Goal: Information Seeking & Learning: Learn about a topic

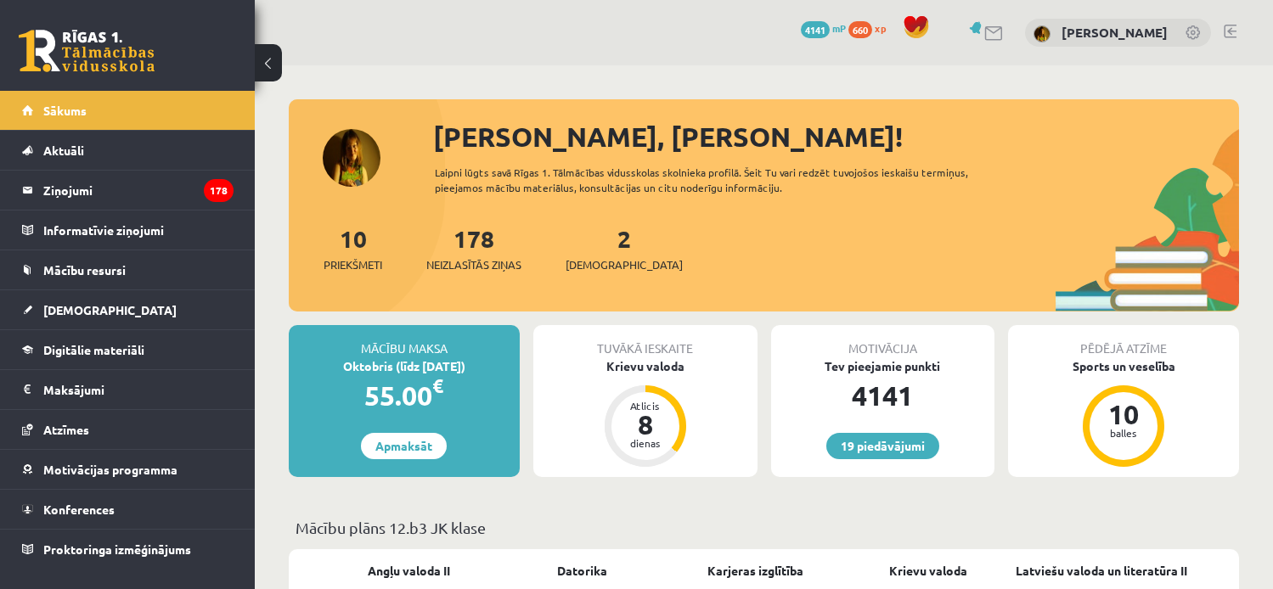
scroll to position [340, 0]
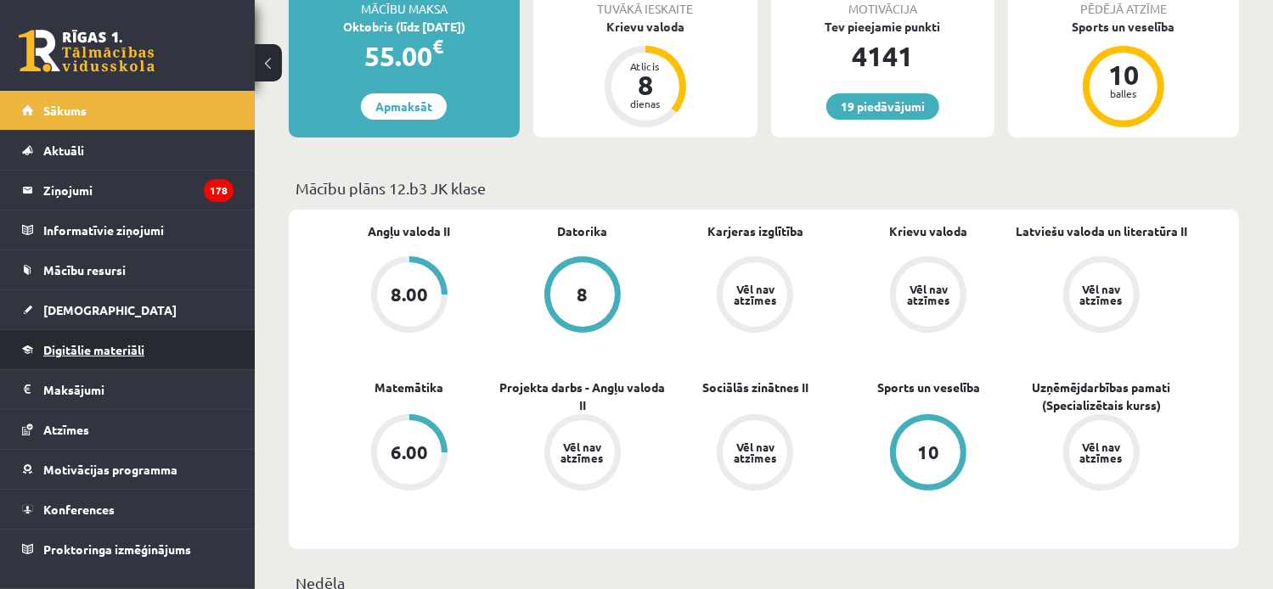
click at [79, 350] on span "Digitālie materiāli" at bounding box center [93, 349] width 101 height 15
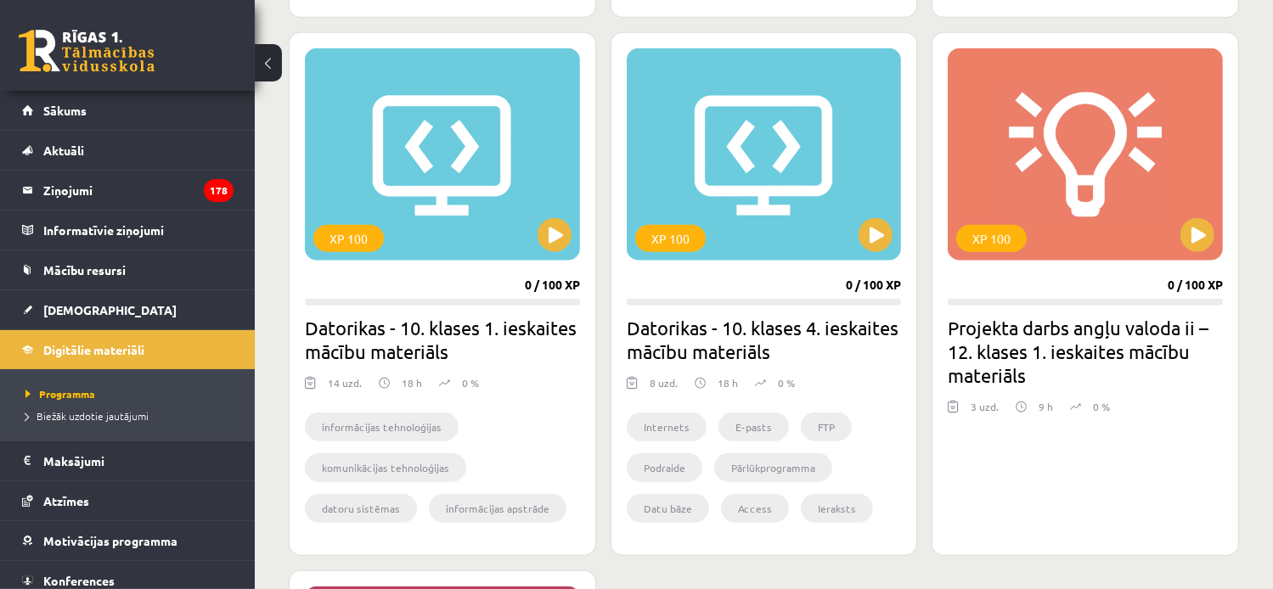
scroll to position [2122, 0]
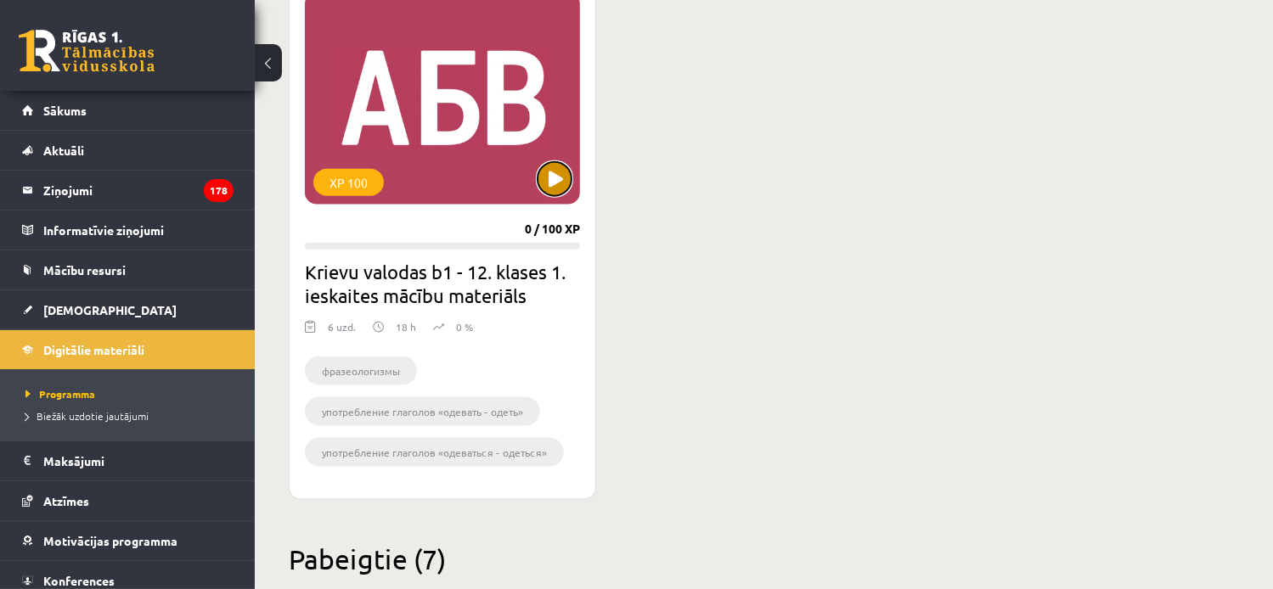
click at [553, 176] on button at bounding box center [554, 179] width 34 height 34
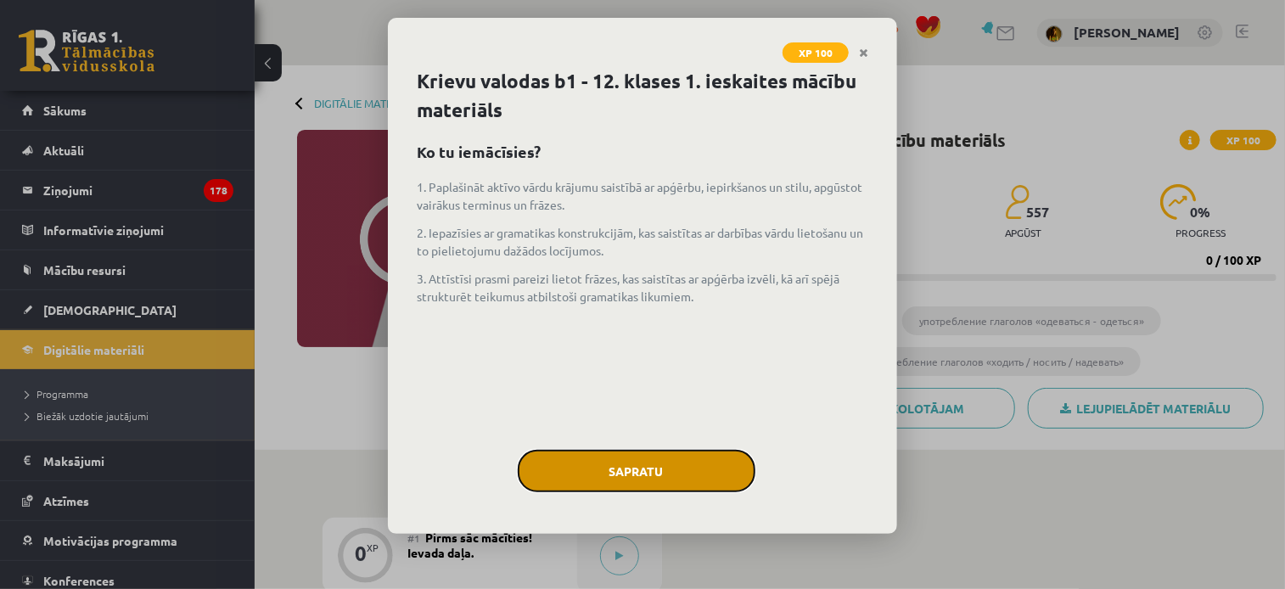
click at [675, 469] on button "Sapratu" at bounding box center [637, 471] width 238 height 42
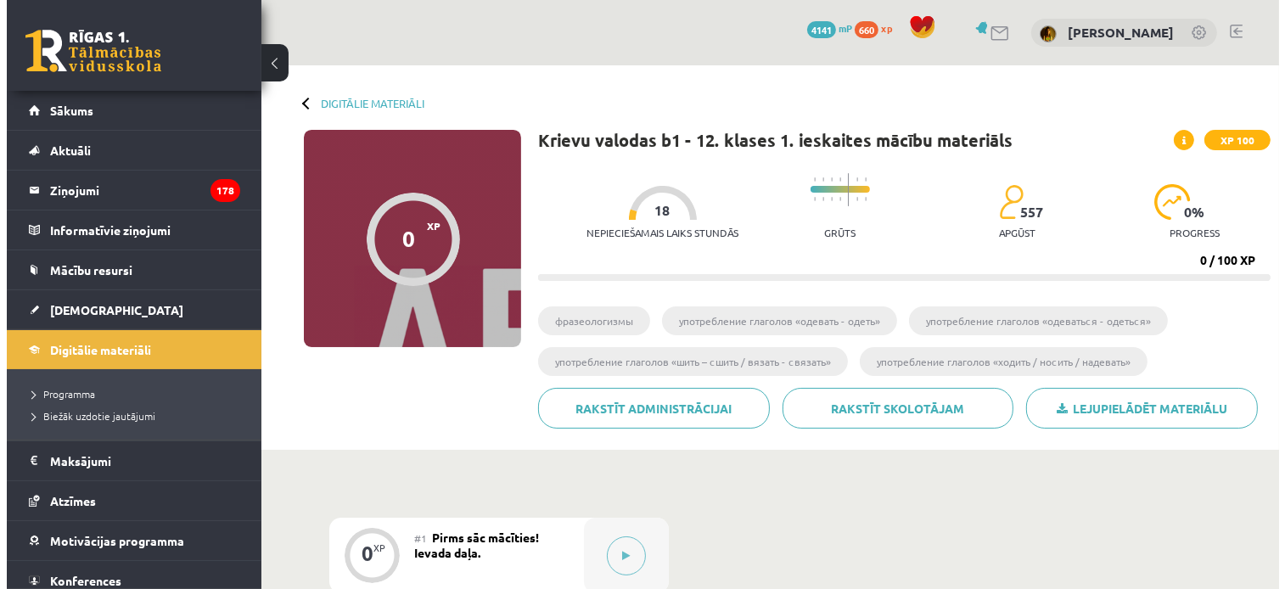
scroll to position [340, 0]
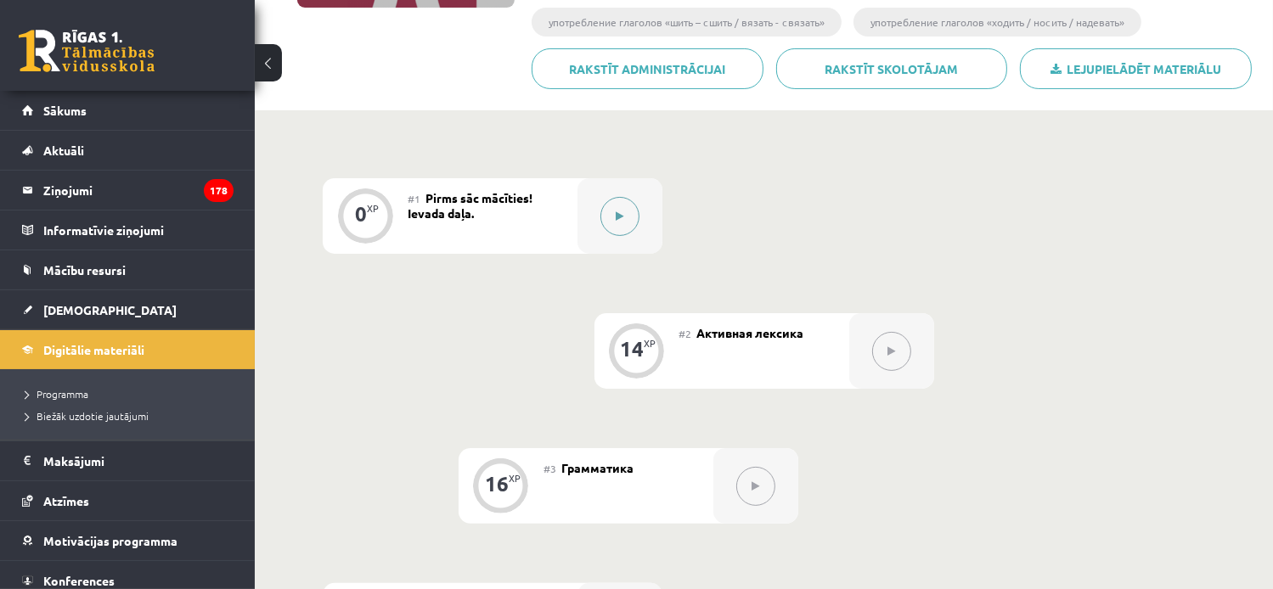
click at [625, 223] on button at bounding box center [619, 216] width 39 height 39
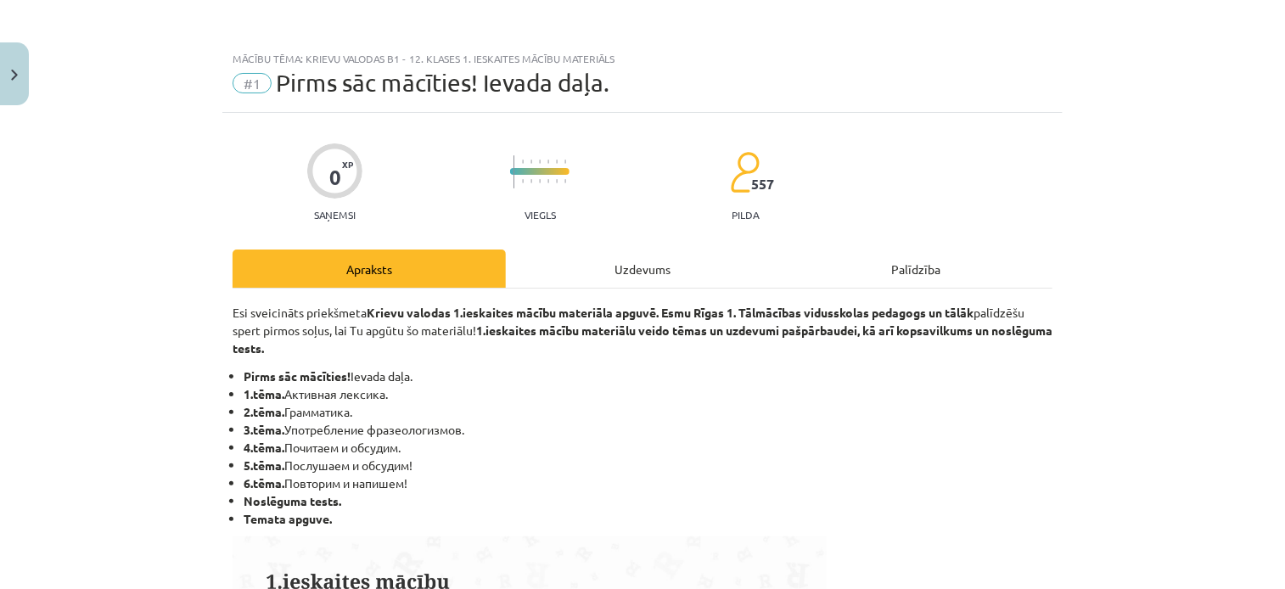
click at [639, 267] on div "Uzdevums" at bounding box center [642, 269] width 273 height 38
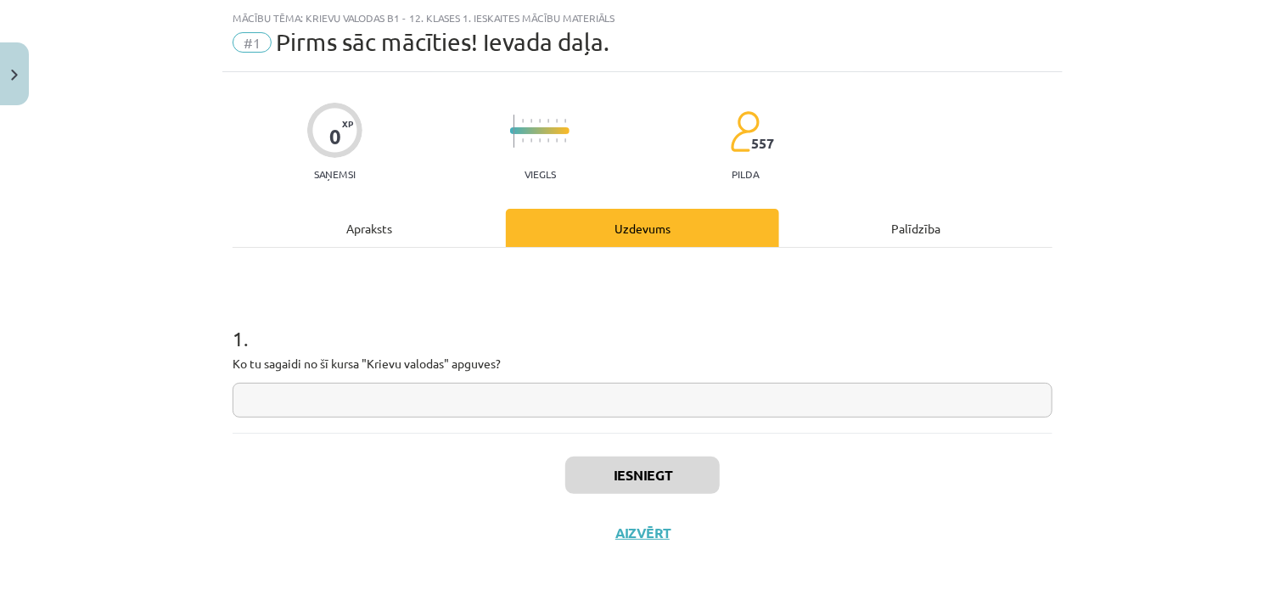
scroll to position [42, 0]
click at [403, 220] on div "Apraksts" at bounding box center [369, 226] width 273 height 38
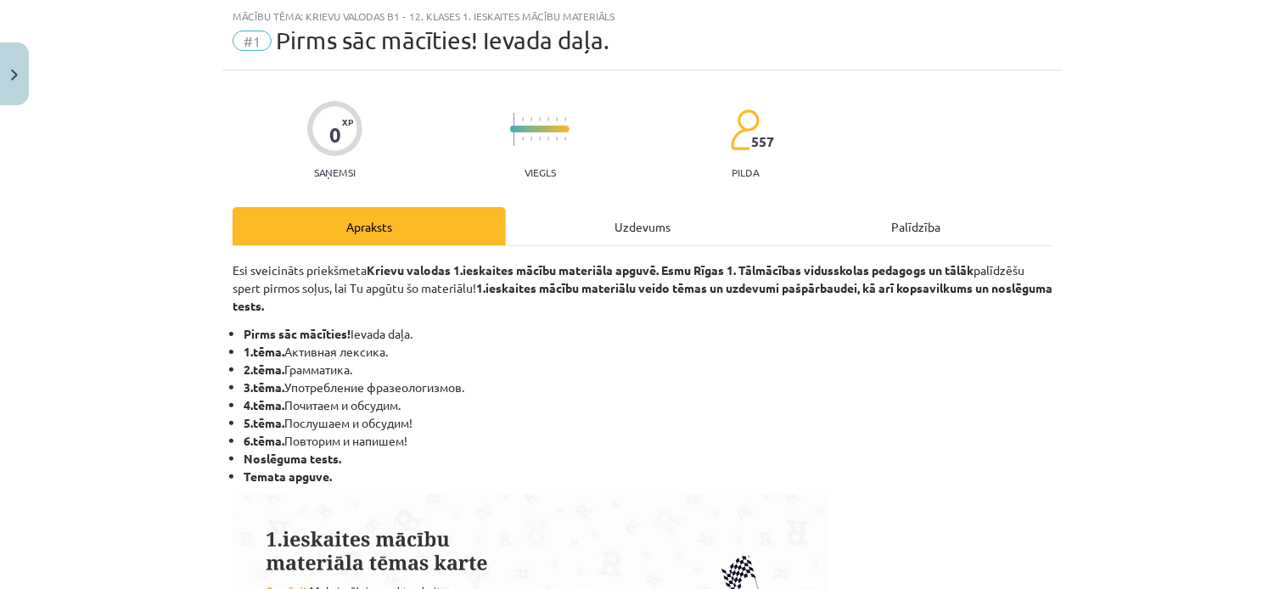
click at [663, 224] on div "Uzdevums" at bounding box center [642, 226] width 273 height 38
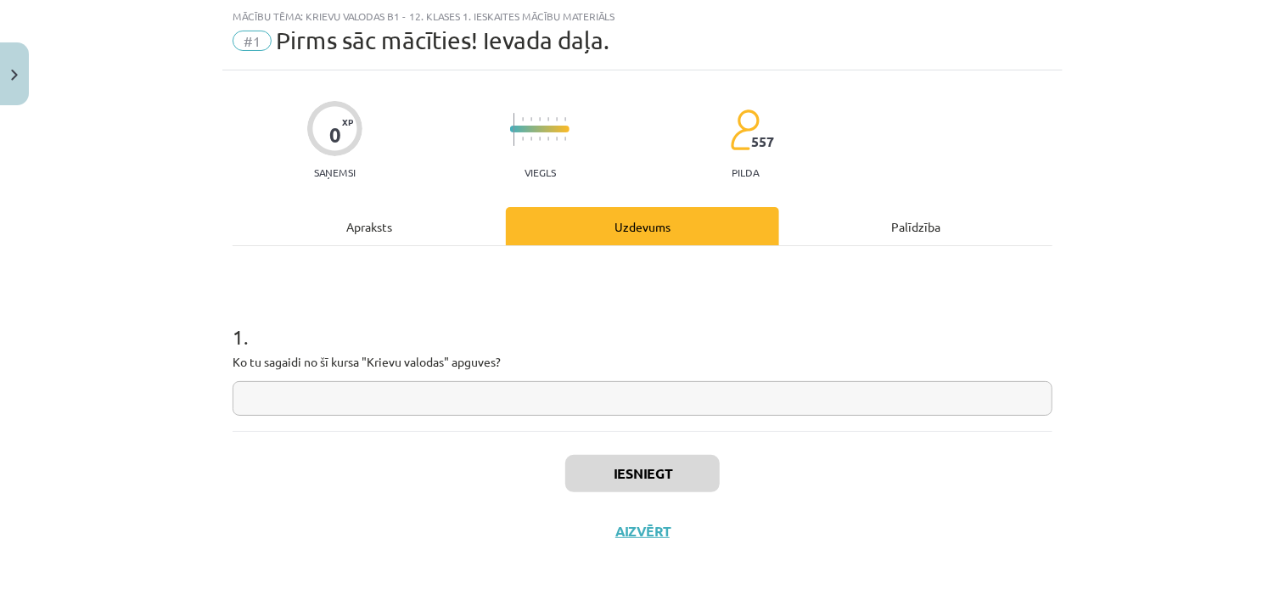
click at [590, 394] on input "text" at bounding box center [643, 398] width 820 height 35
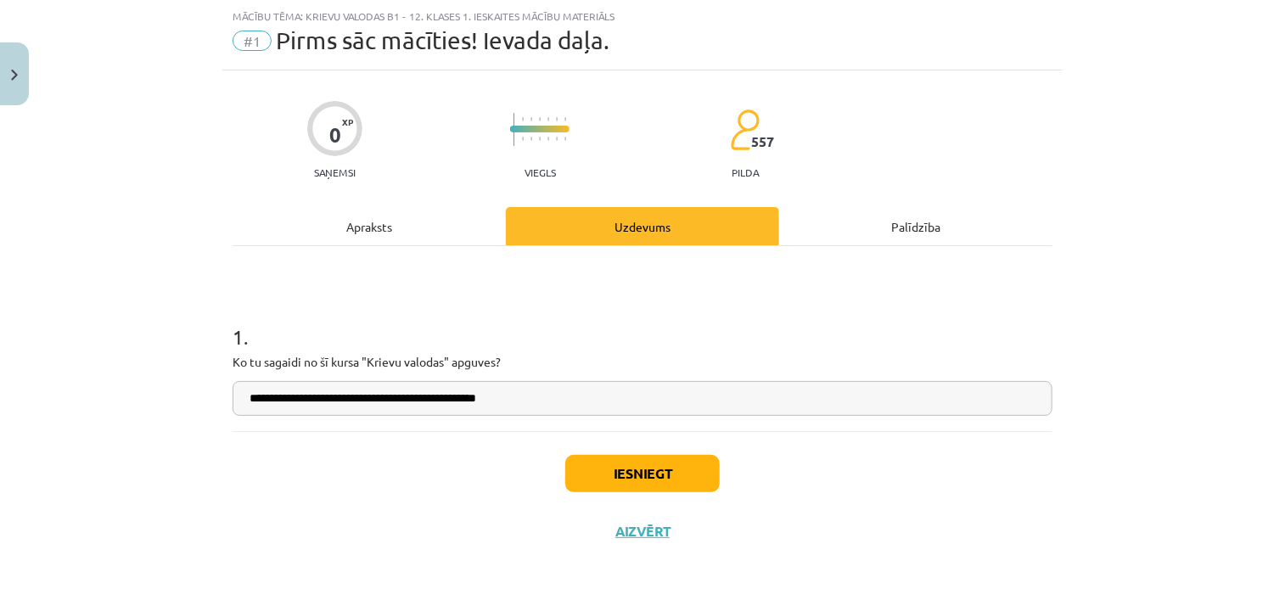
drag, startPoint x: 391, startPoint y: 402, endPoint x: 379, endPoint y: 402, distance: 11.9
click at [380, 400] on input "**********" at bounding box center [643, 398] width 820 height 35
type input "**********"
click at [658, 481] on button "Iesniegt" at bounding box center [642, 473] width 155 height 37
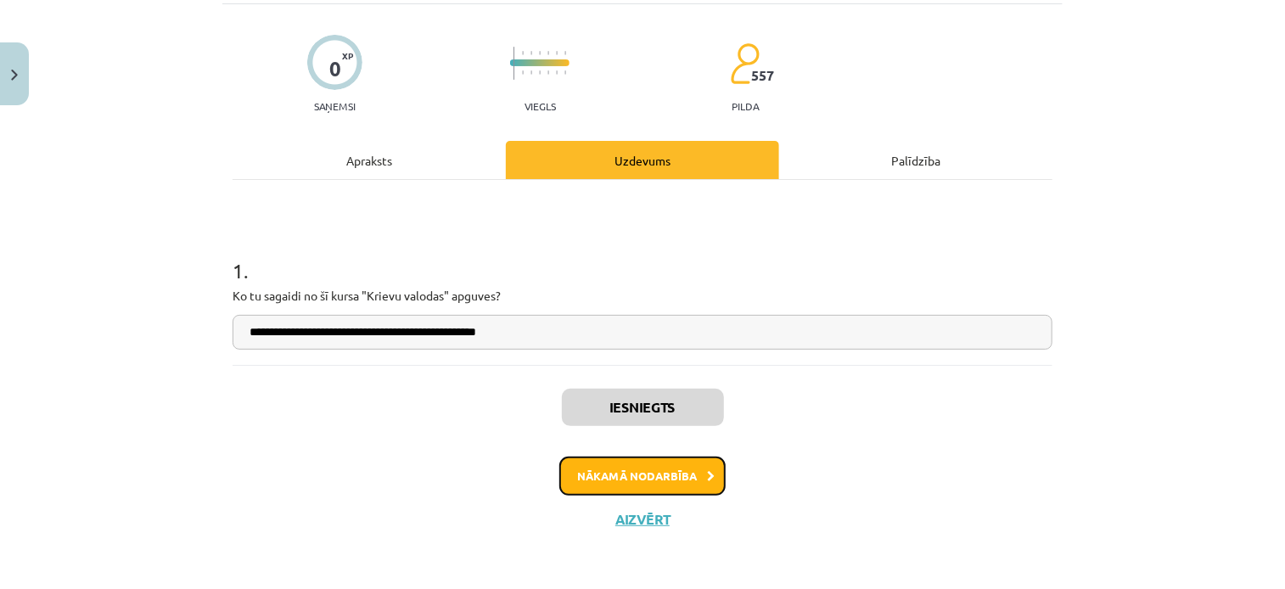
click at [629, 470] on button "Nākamā nodarbība" at bounding box center [642, 476] width 166 height 39
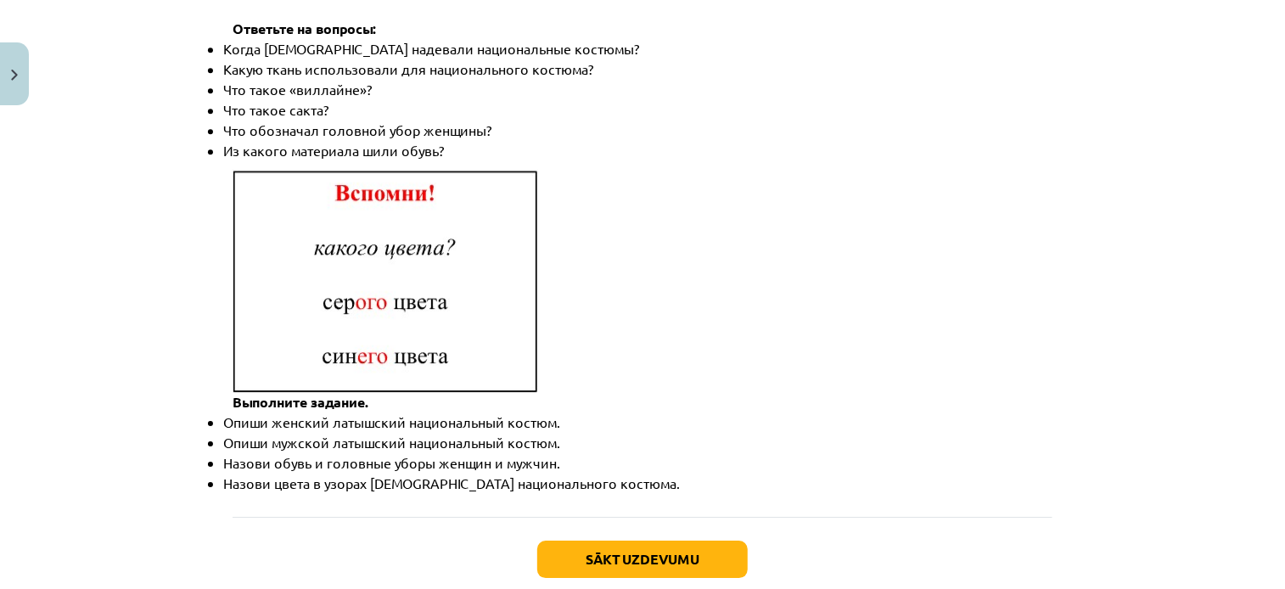
scroll to position [2524, 0]
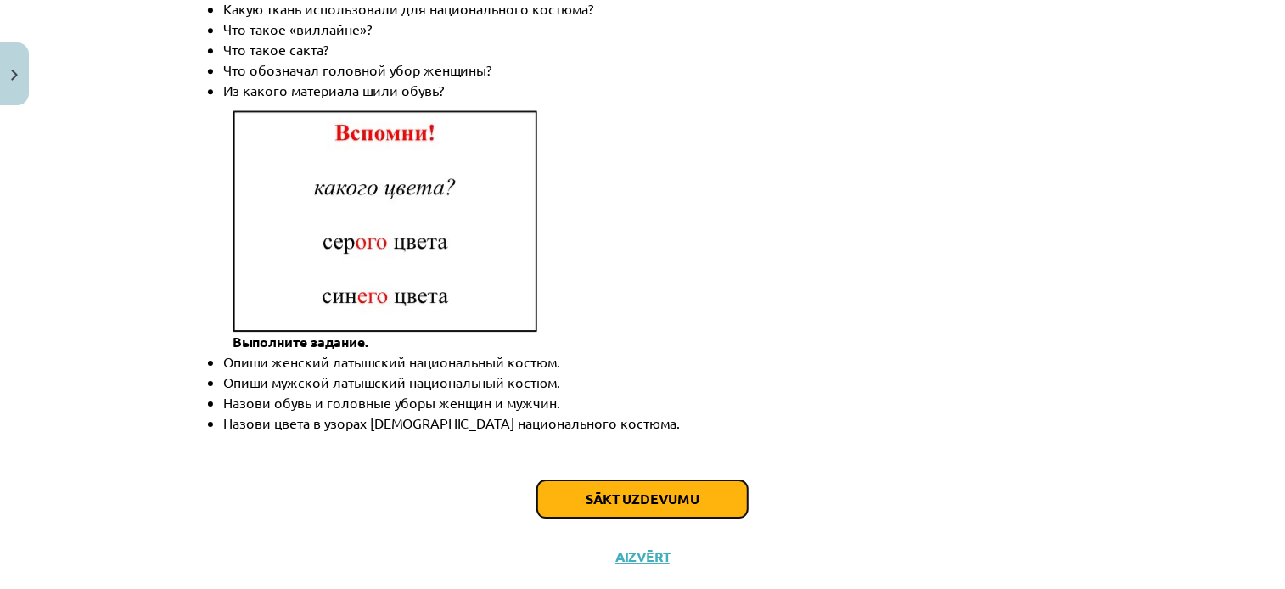
click at [667, 481] on button "Sākt uzdevumu" at bounding box center [642, 499] width 211 height 37
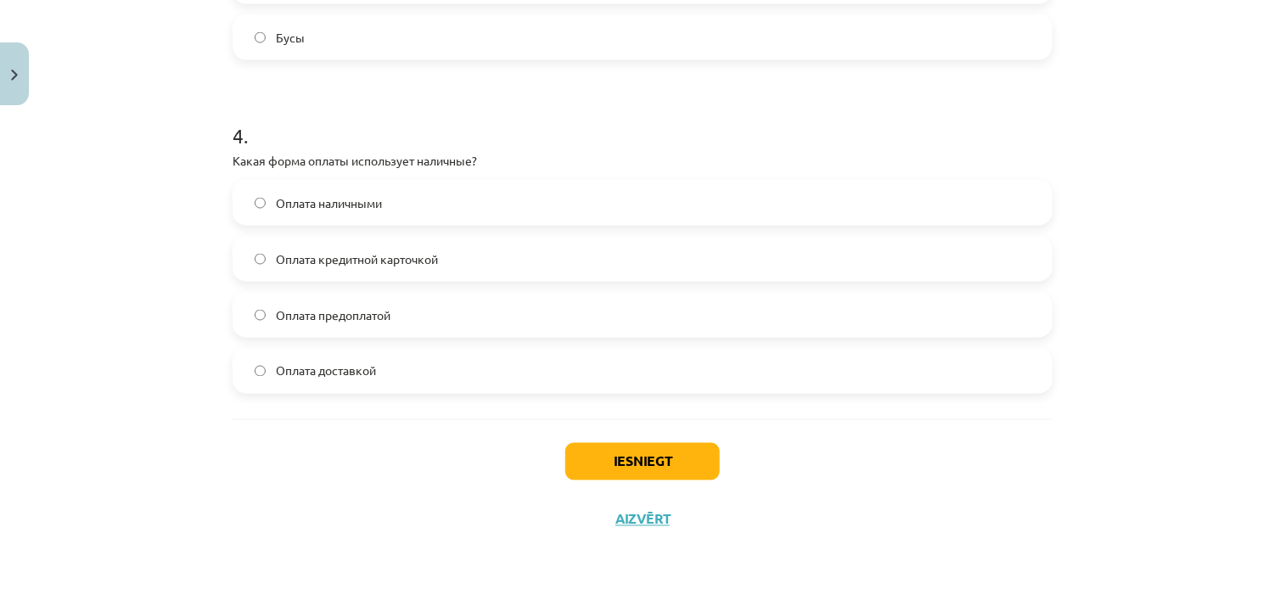
scroll to position [1245, 0]
click at [655, 452] on button "Iesniegt" at bounding box center [642, 460] width 155 height 37
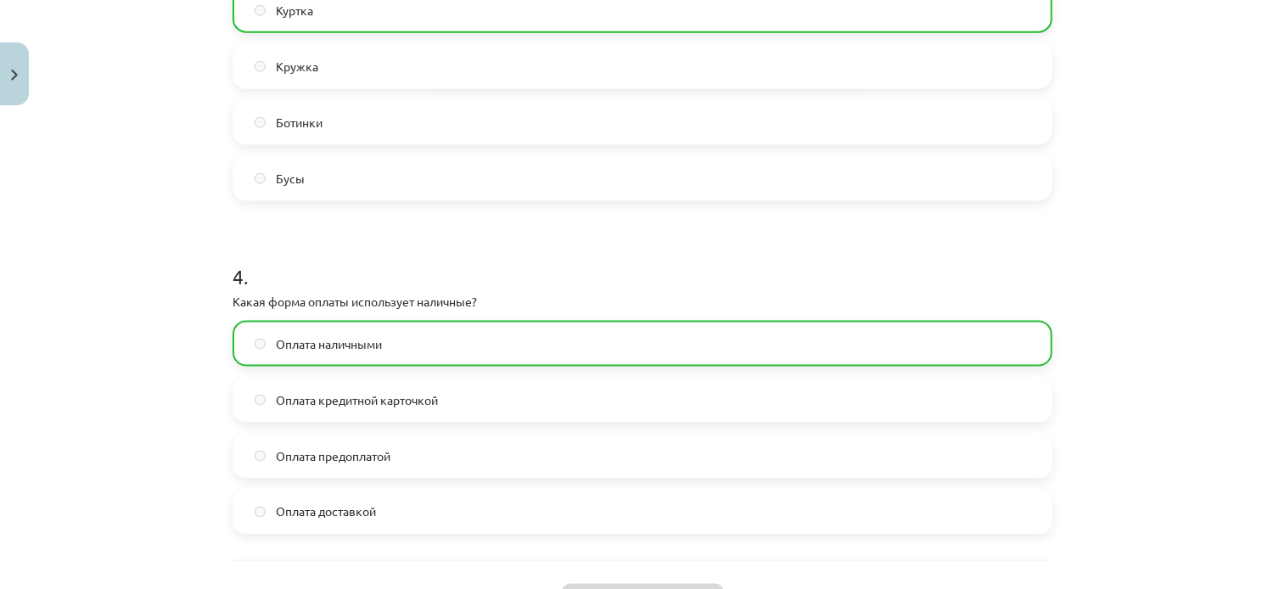
scroll to position [1299, 0]
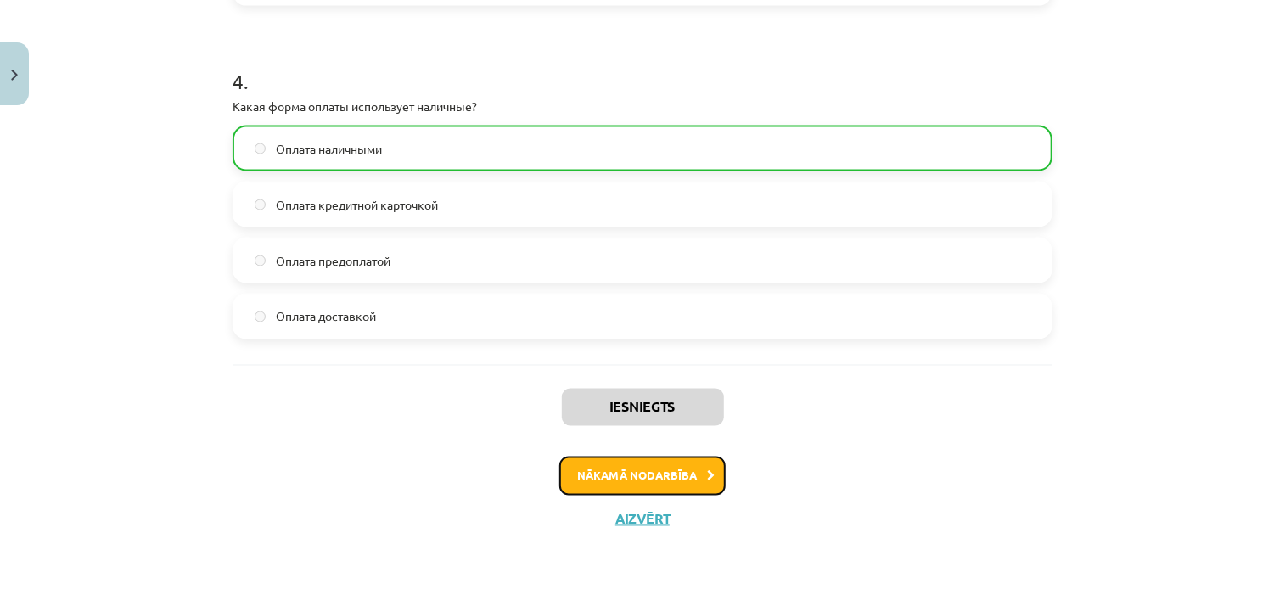
click at [643, 477] on button "Nākamā nodarbība" at bounding box center [642, 476] width 166 height 39
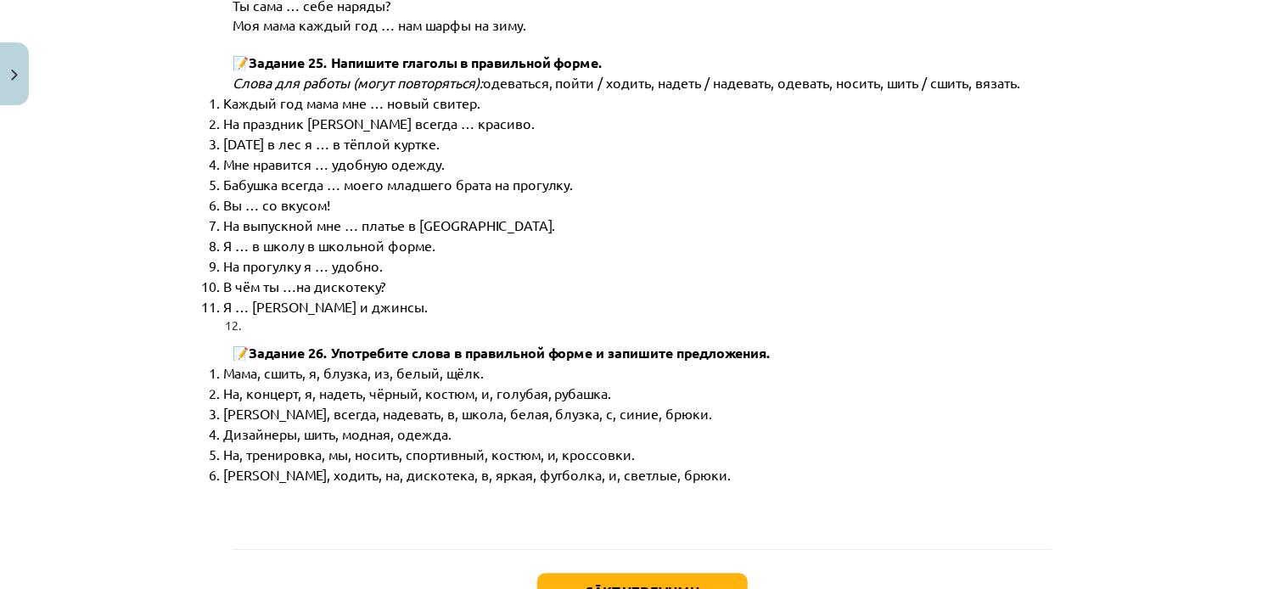
scroll to position [8682, 0]
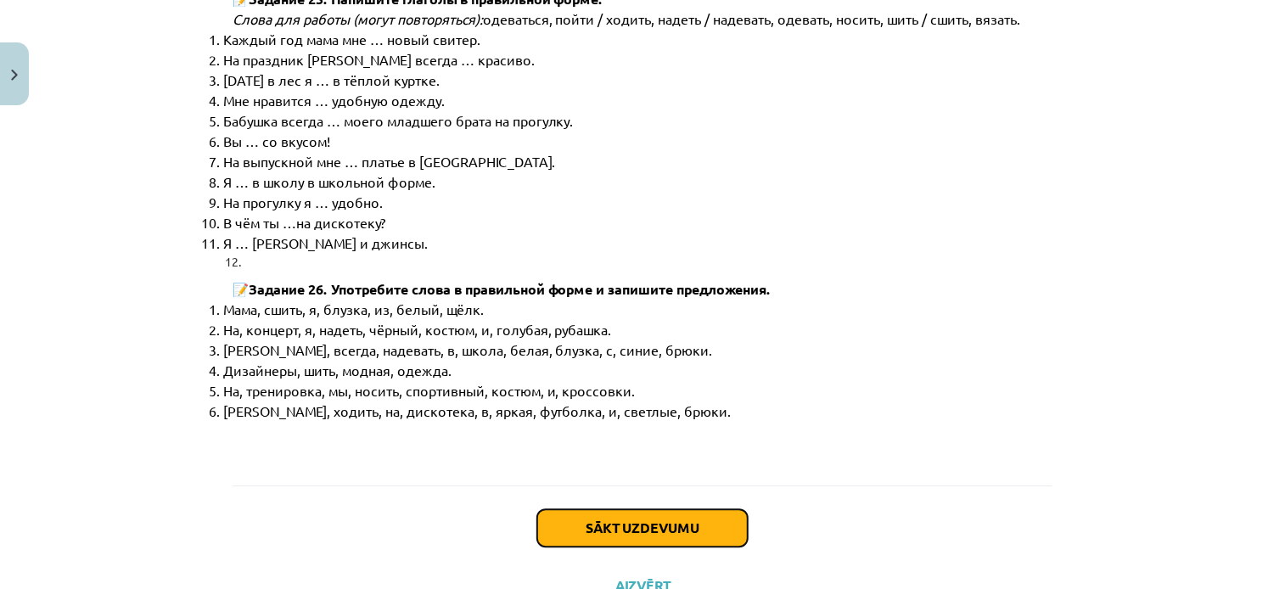
click at [672, 509] on button "Sākt uzdevumu" at bounding box center [642, 527] width 211 height 37
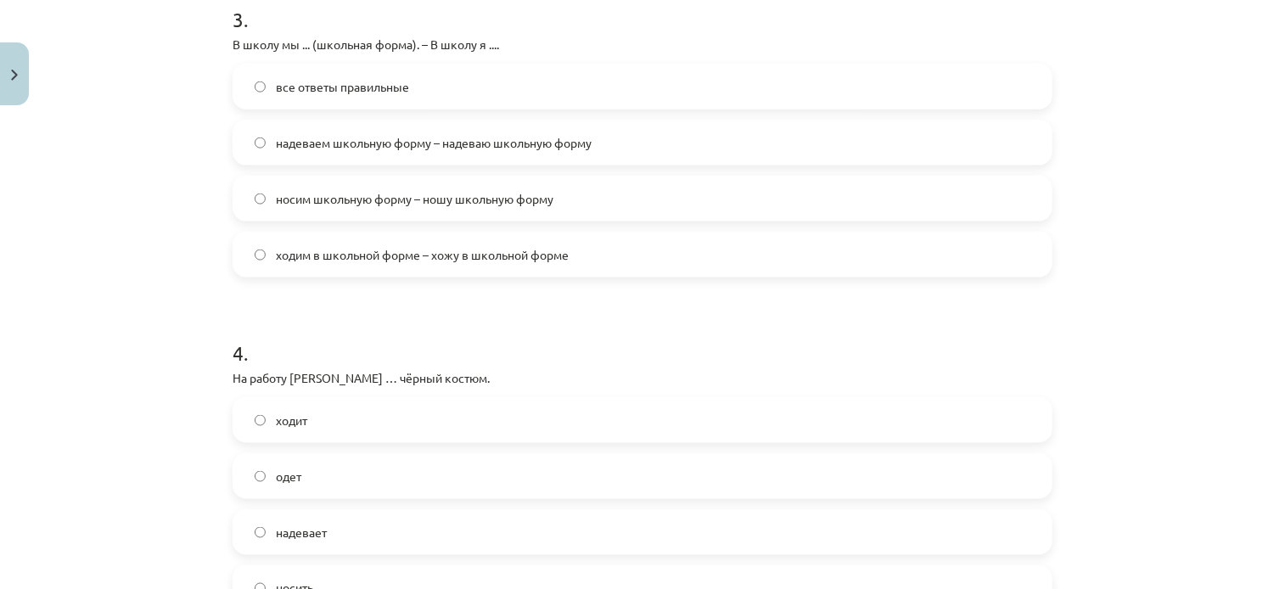
scroll to position [1273, 0]
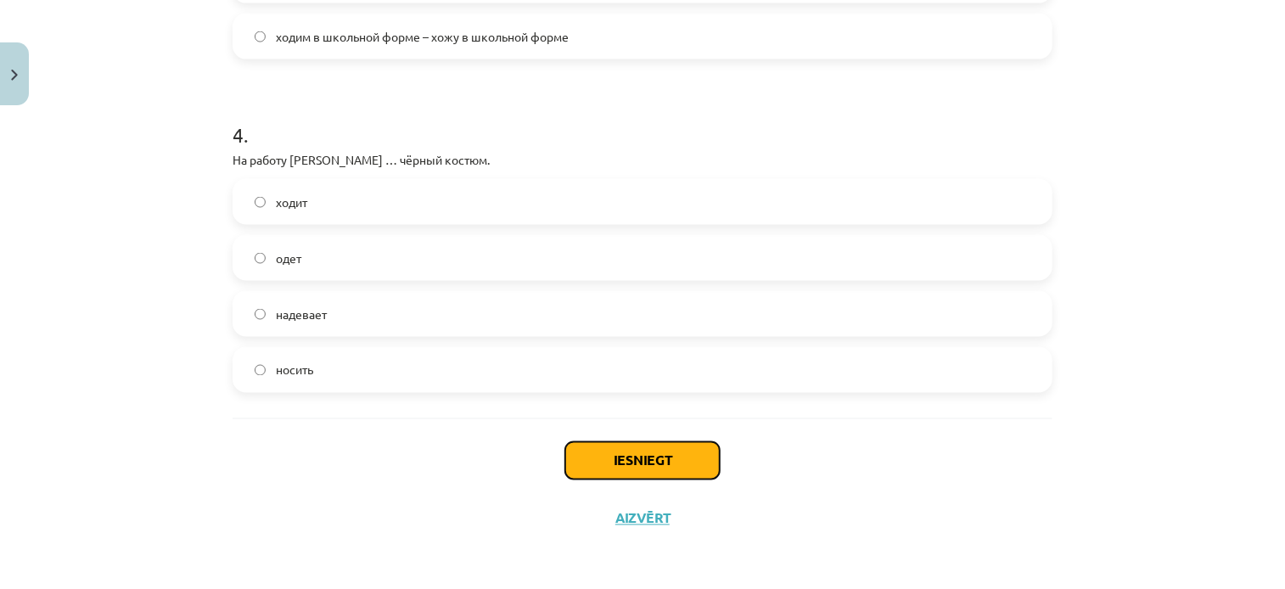
click at [628, 464] on button "Iesniegt" at bounding box center [642, 460] width 155 height 37
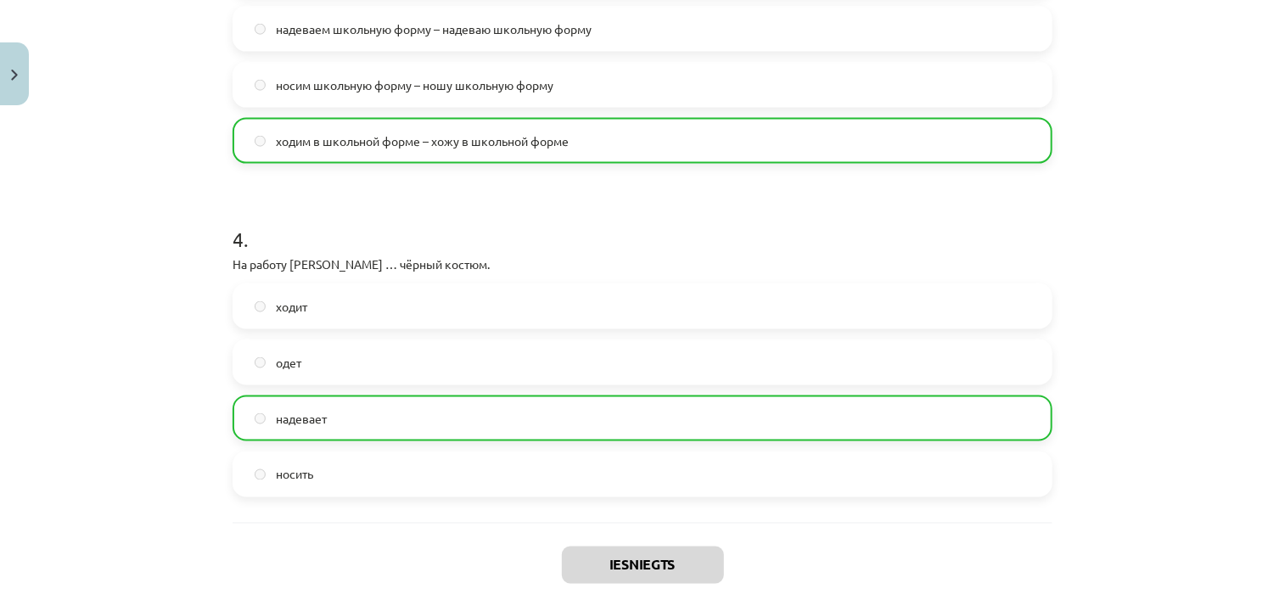
scroll to position [1327, 0]
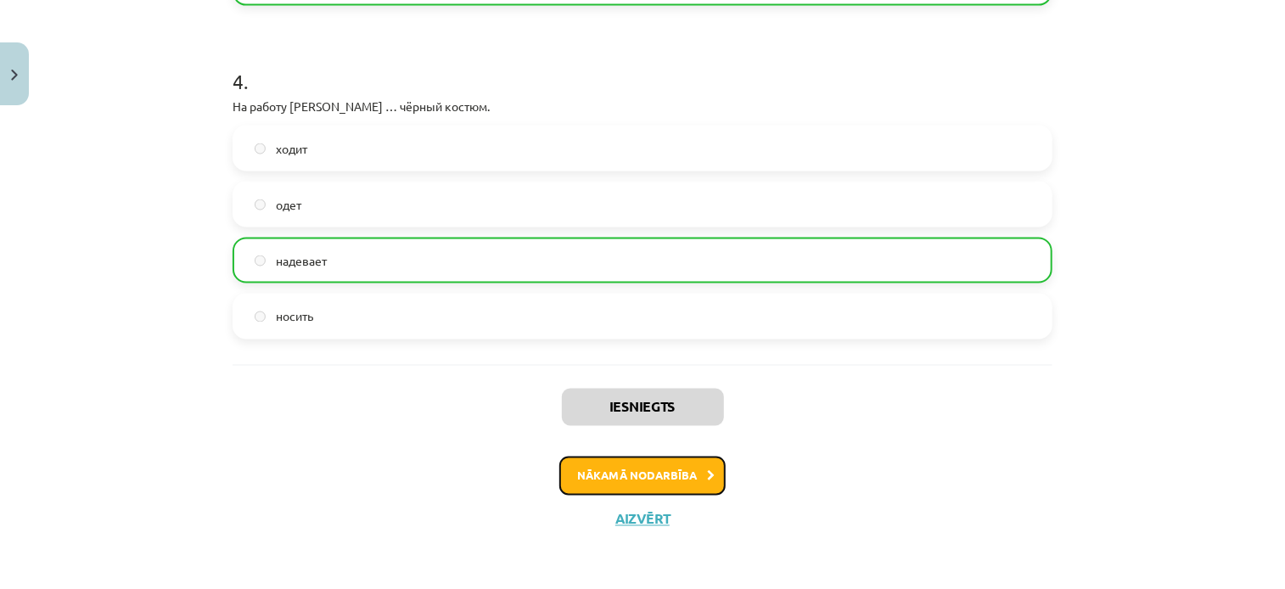
click at [656, 483] on button "Nākamā nodarbība" at bounding box center [642, 476] width 166 height 39
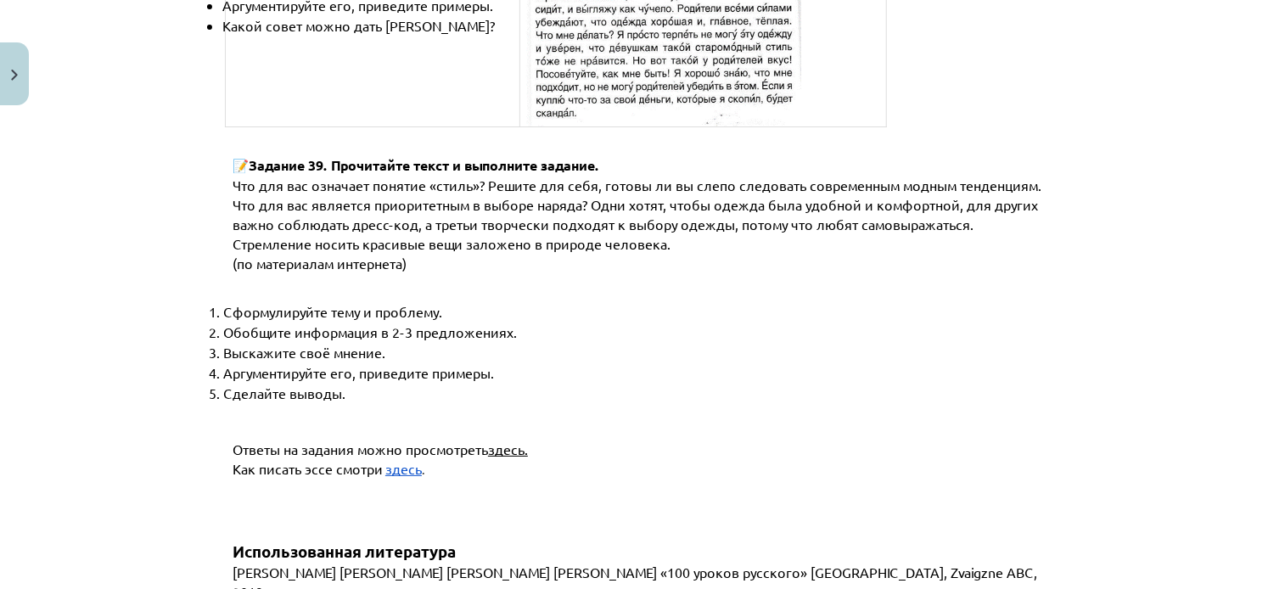
scroll to position [6547, 0]
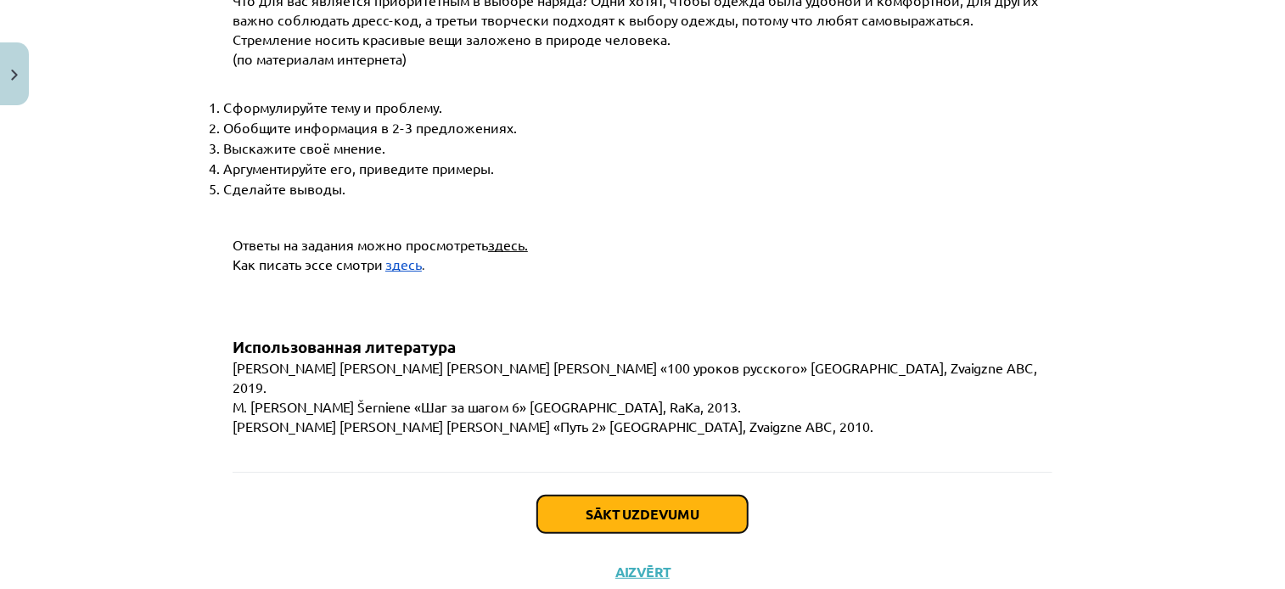
click at [622, 496] on button "Sākt uzdevumu" at bounding box center [642, 514] width 211 height 37
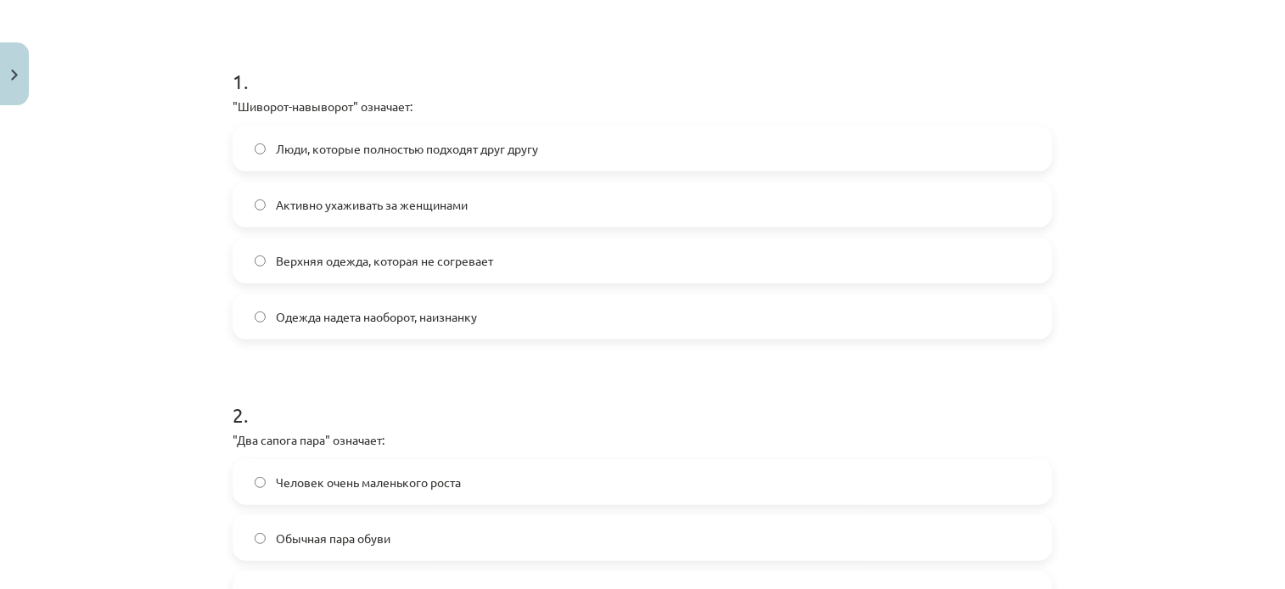
scroll to position [297, 0]
drag, startPoint x: 408, startPoint y: 106, endPoint x: 233, endPoint y: 110, distance: 174.9
click at [233, 110] on p ""Шиворот-навыворот" означает:" at bounding box center [643, 107] width 820 height 18
copy p "Шиворот-навыворот" означает"
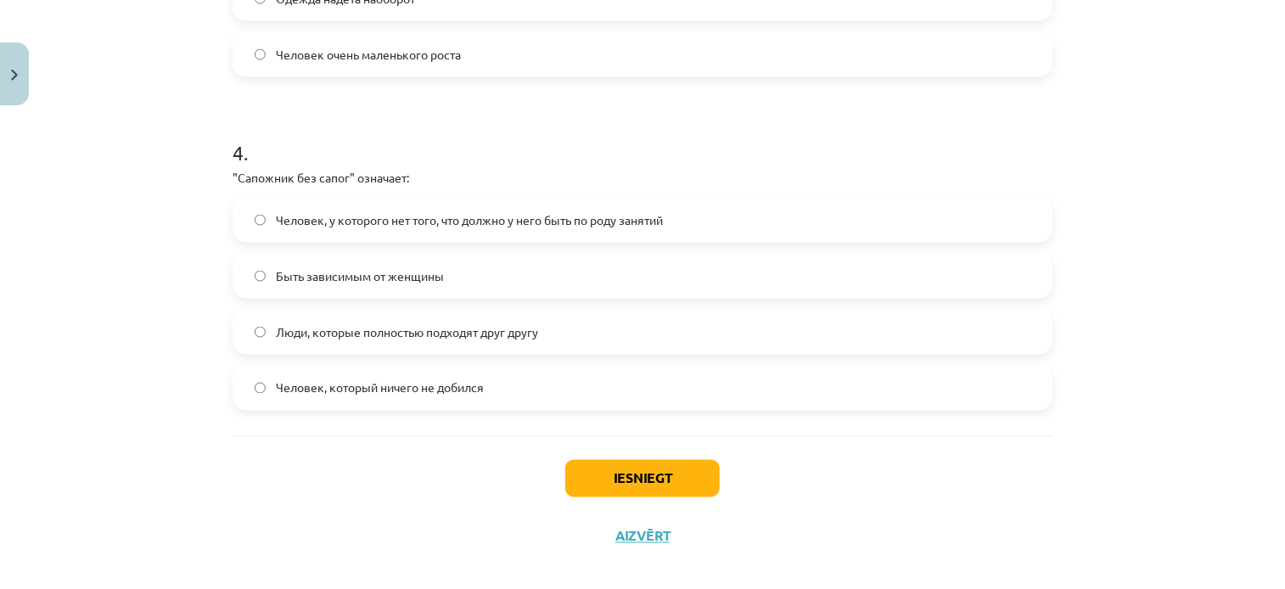
scroll to position [1231, 0]
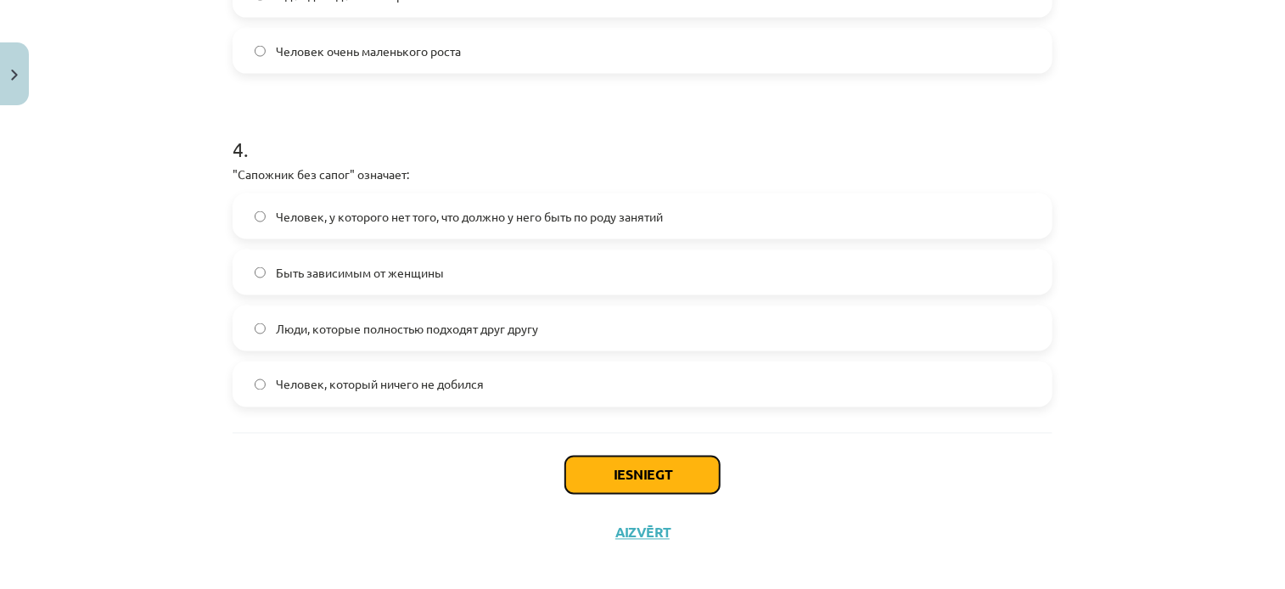
click at [659, 486] on button "Iesniegt" at bounding box center [642, 475] width 155 height 37
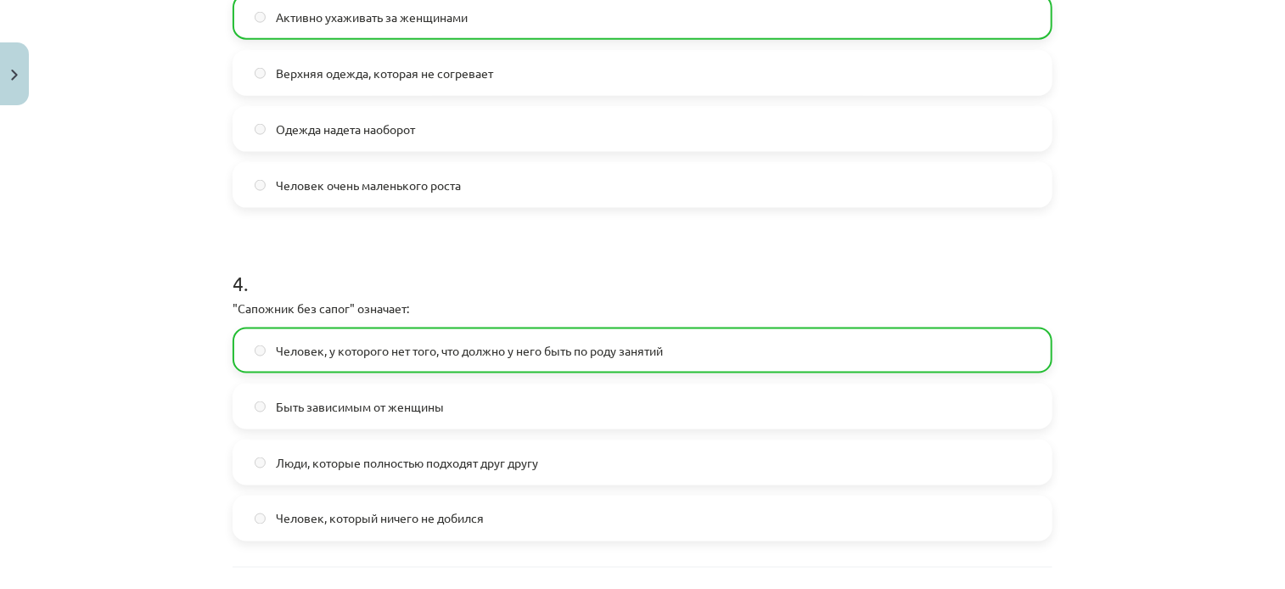
scroll to position [1299, 0]
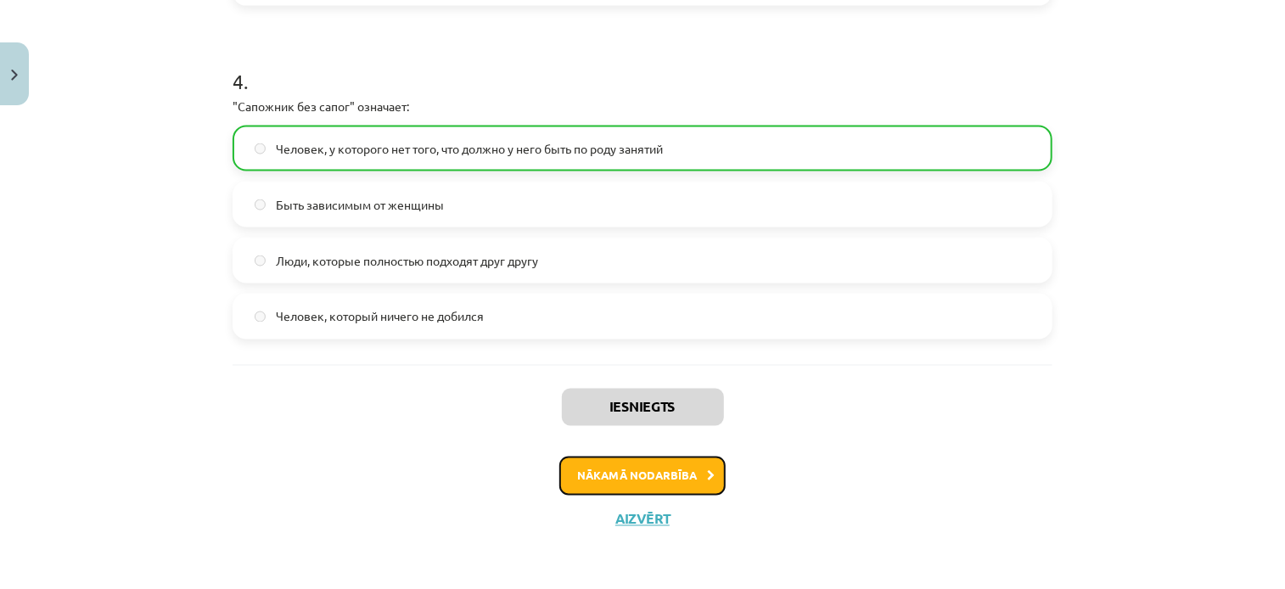
click at [628, 481] on button "Nākamā nodarbība" at bounding box center [642, 476] width 166 height 39
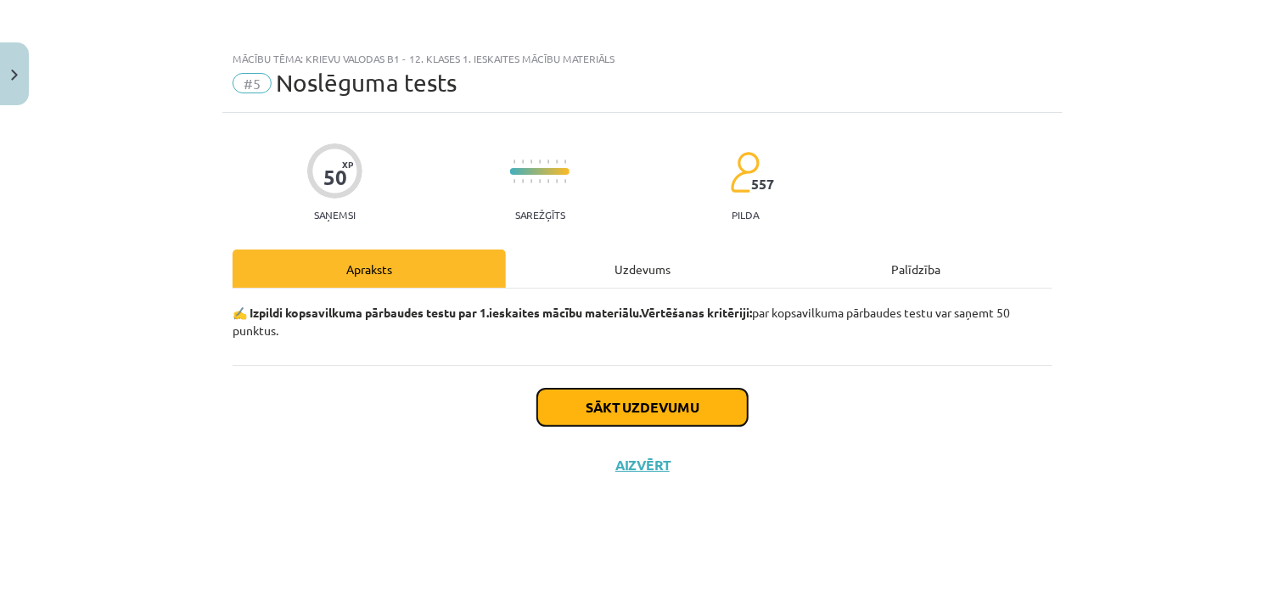
click at [649, 416] on button "Sākt uzdevumu" at bounding box center [642, 407] width 211 height 37
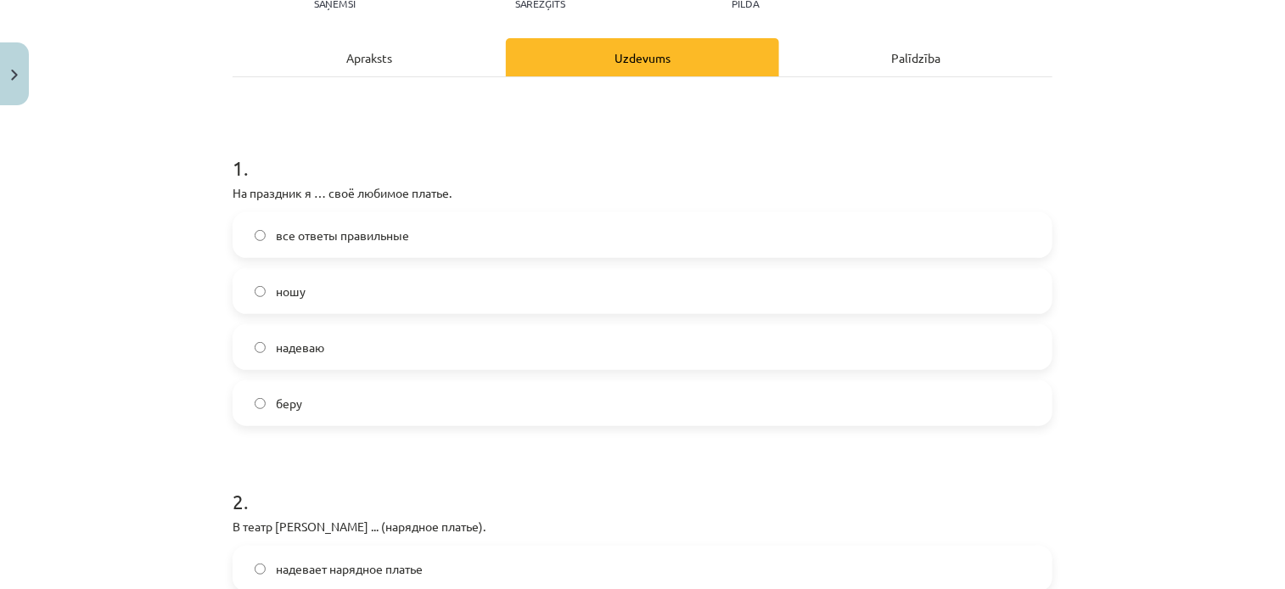
scroll to position [255, 0]
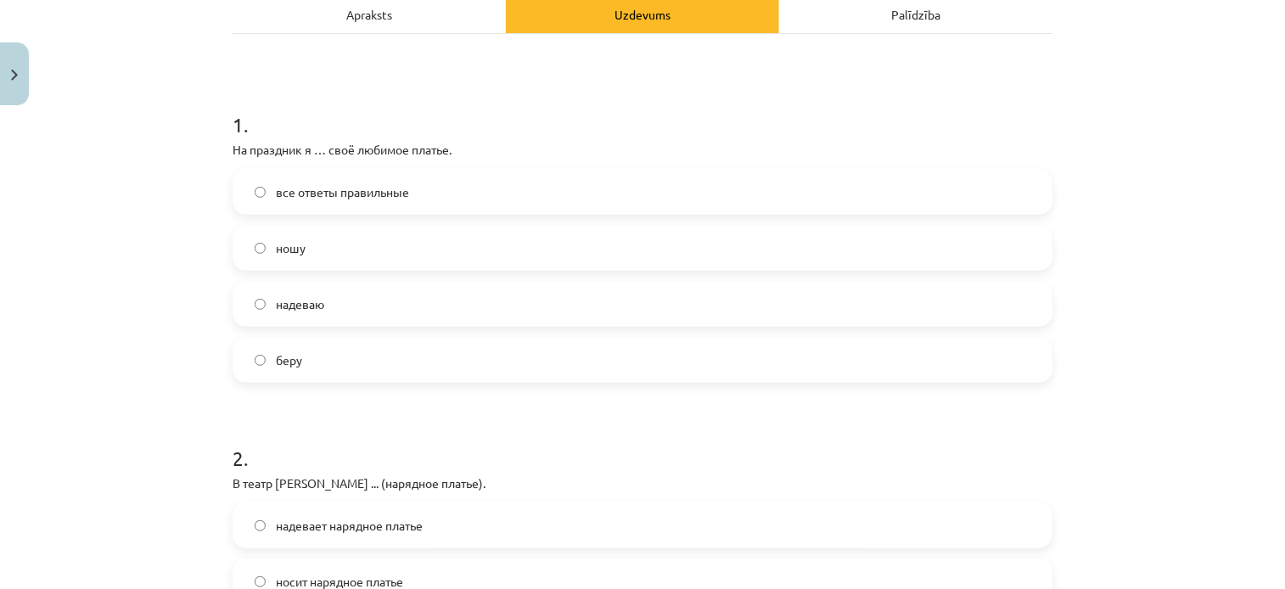
click at [245, 306] on label "надеваю" at bounding box center [642, 304] width 817 height 42
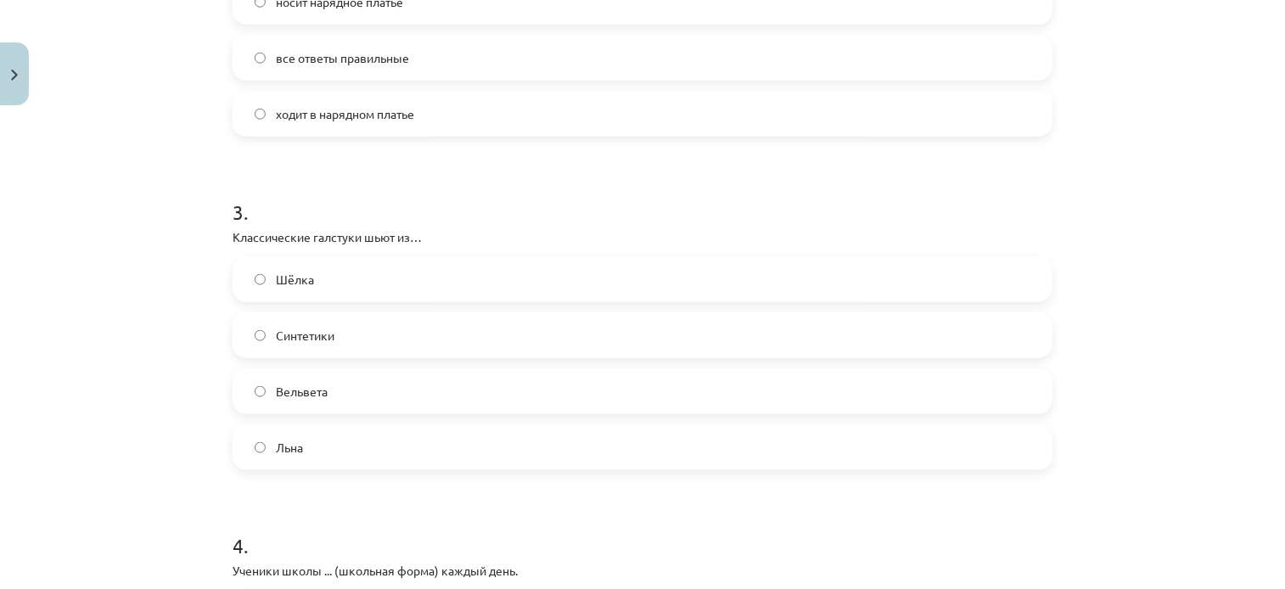
scroll to position [849, 0]
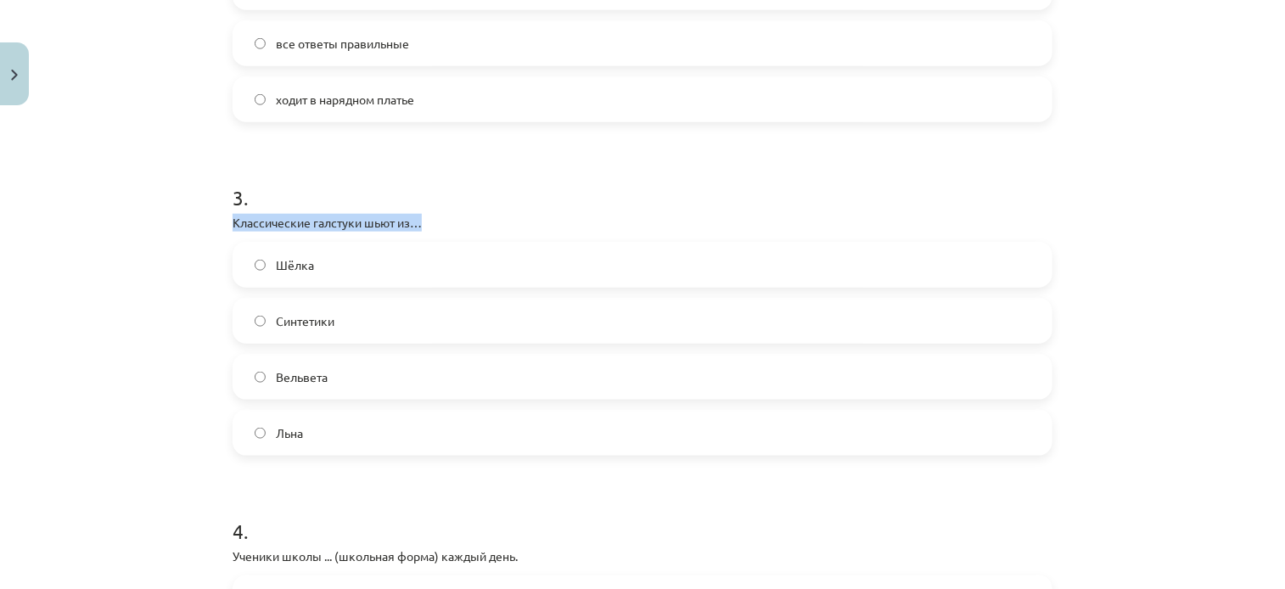
drag, startPoint x: 421, startPoint y: 222, endPoint x: 209, endPoint y: 226, distance: 212.3
click at [209, 226] on div "Mācību tēma: Krievu valodas b1 - 12. klases 1. ieskaites mācību materiāls #5 No…" at bounding box center [642, 294] width 1285 height 589
drag, startPoint x: 209, startPoint y: 226, endPoint x: 264, endPoint y: 225, distance: 55.2
copy p "Классические галстуки шьют из…"
click at [90, 434] on div "Mācību tēma: Krievu valodas b1 - 12. klases 1. ieskaites mācību materiāls #5 No…" at bounding box center [642, 294] width 1285 height 589
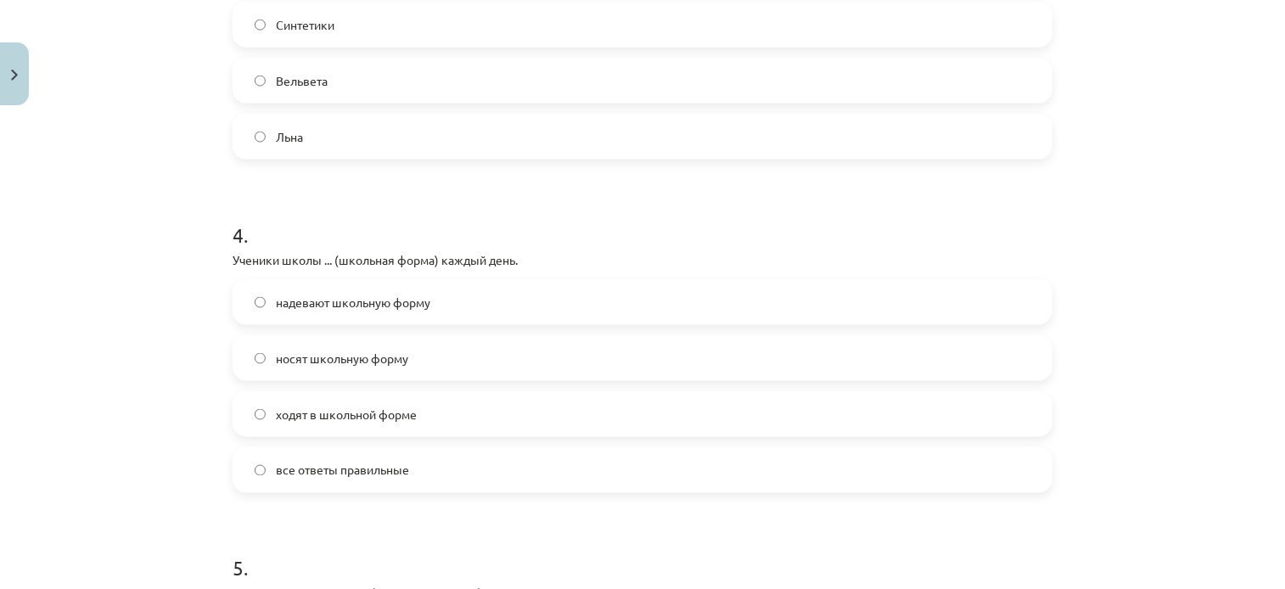
scroll to position [1189, 0]
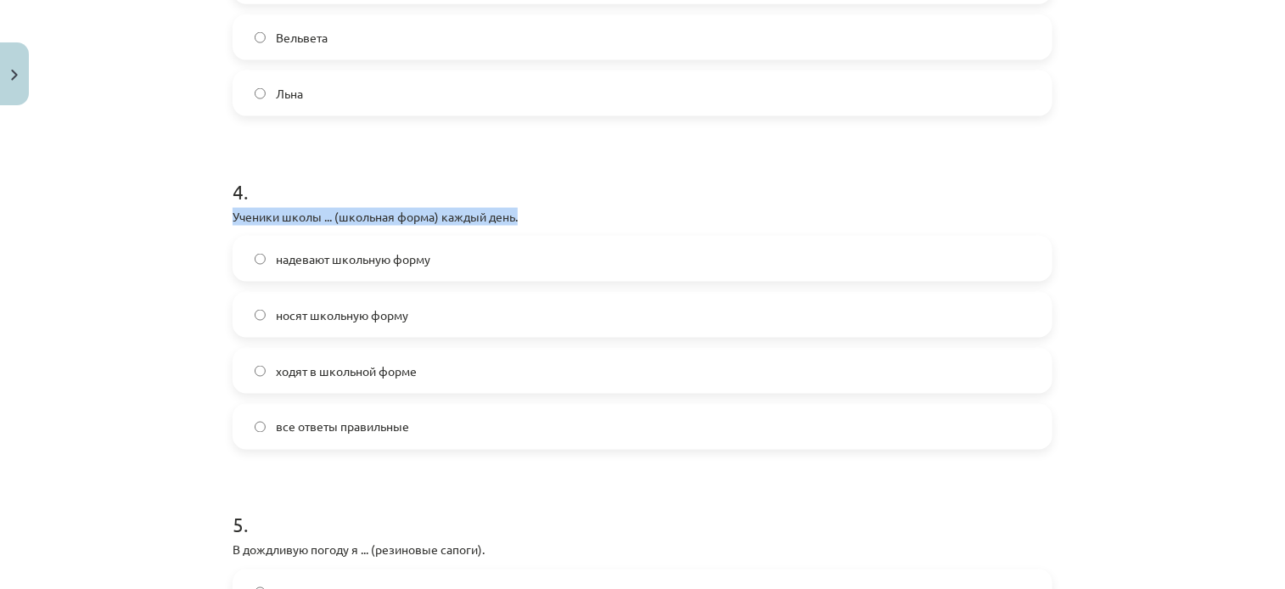
drag, startPoint x: 530, startPoint y: 219, endPoint x: 211, endPoint y: 222, distance: 319.2
click at [211, 222] on div "Mācību tēma: Krievu valodas b1 - 12. klases 1. ieskaites mācību materiāls #5 No…" at bounding box center [642, 294] width 1285 height 589
drag, startPoint x: 211, startPoint y: 222, endPoint x: 254, endPoint y: 222, distance: 43.3
copy p "Ученики школы ... (школьная форма) каждый день."
click at [149, 381] on div "Mācību tēma: Krievu valodas b1 - 12. klases 1. ieskaites mācību materiāls #5 No…" at bounding box center [642, 294] width 1285 height 589
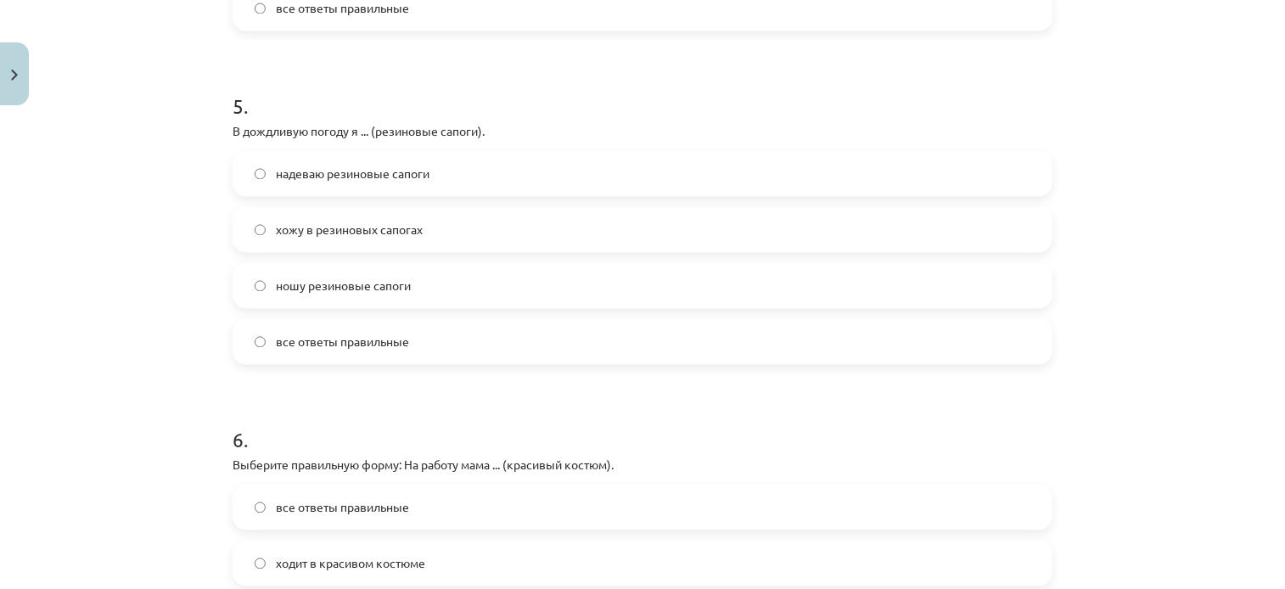
scroll to position [1698, 0]
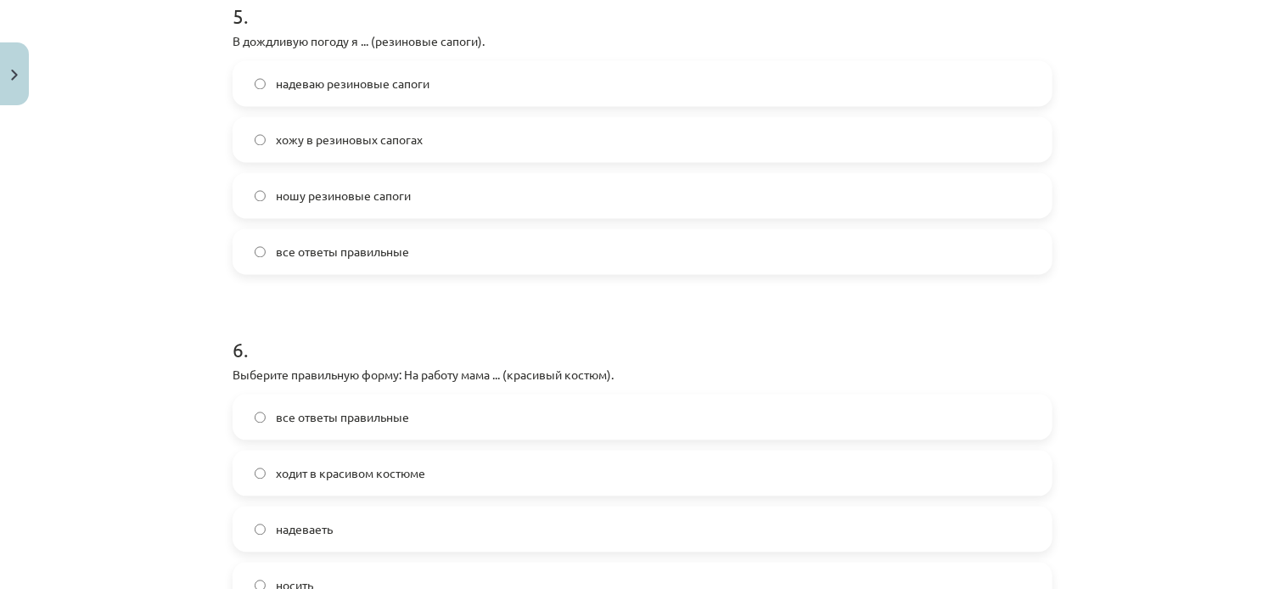
drag, startPoint x: 509, startPoint y: 49, endPoint x: 222, endPoint y: 42, distance: 287.1
click at [222, 42] on div "50 XP Saņemsi Sarežģīts 557 pilda Apraksts Uzdevums Palīdzība 1 . На праздник я…" at bounding box center [642, 256] width 840 height 3682
drag, startPoint x: 223, startPoint y: 40, endPoint x: 497, endPoint y: 42, distance: 273.4
click at [497, 42] on div "50 XP Saņemsi Sarežģīts 557 pilda Apraksts Uzdevums Palīdzība 1 . На праздник я…" at bounding box center [642, 256] width 840 height 3682
drag, startPoint x: 497, startPoint y: 42, endPoint x: 458, endPoint y: 40, distance: 38.2
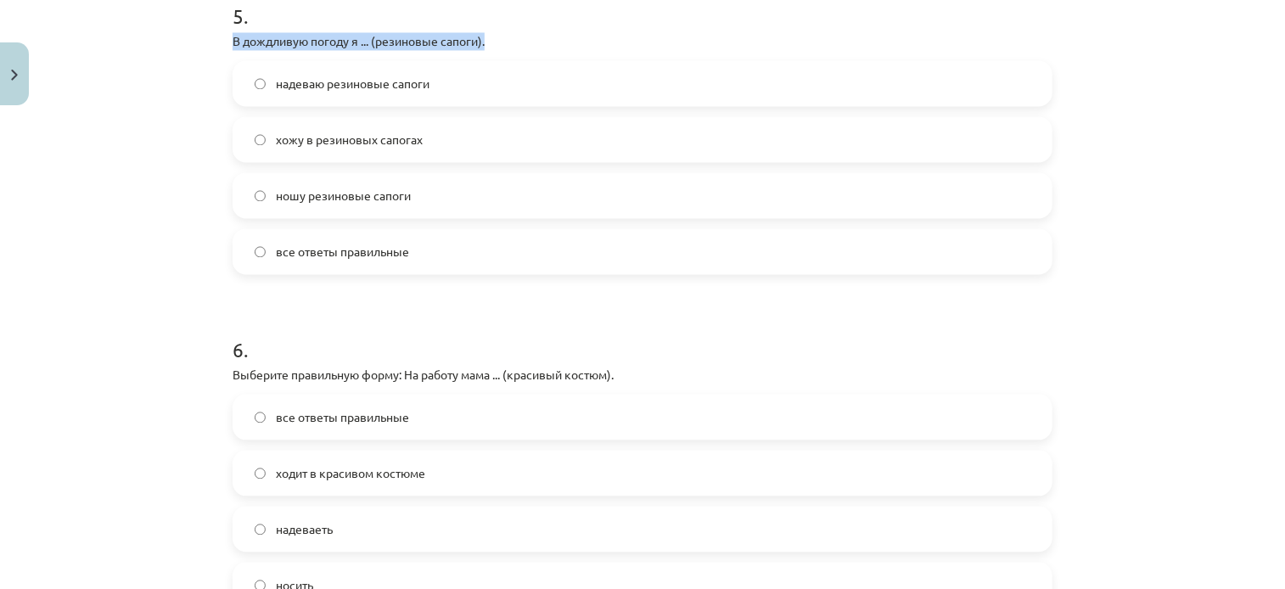
copy p "В дождливую погоду я ... (резиновые сапоги)."
click at [82, 311] on div "Mācību tēma: Krievu valodas b1 - 12. klases 1. ieskaites mācību materiāls #5 No…" at bounding box center [642, 294] width 1285 height 589
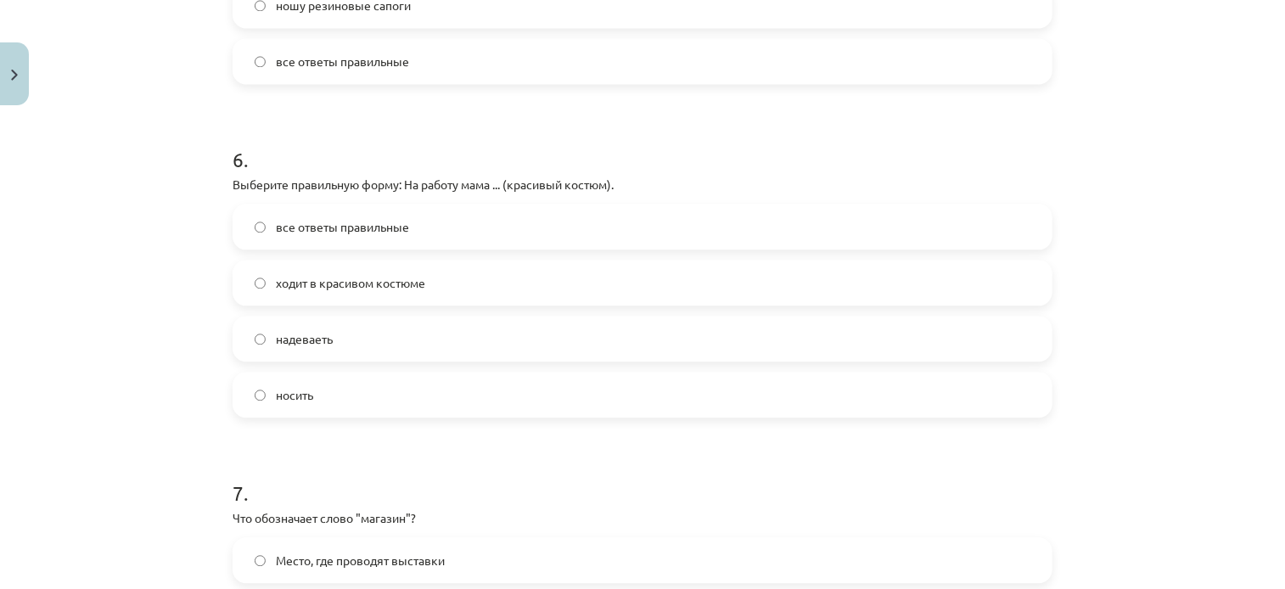
scroll to position [1953, 0]
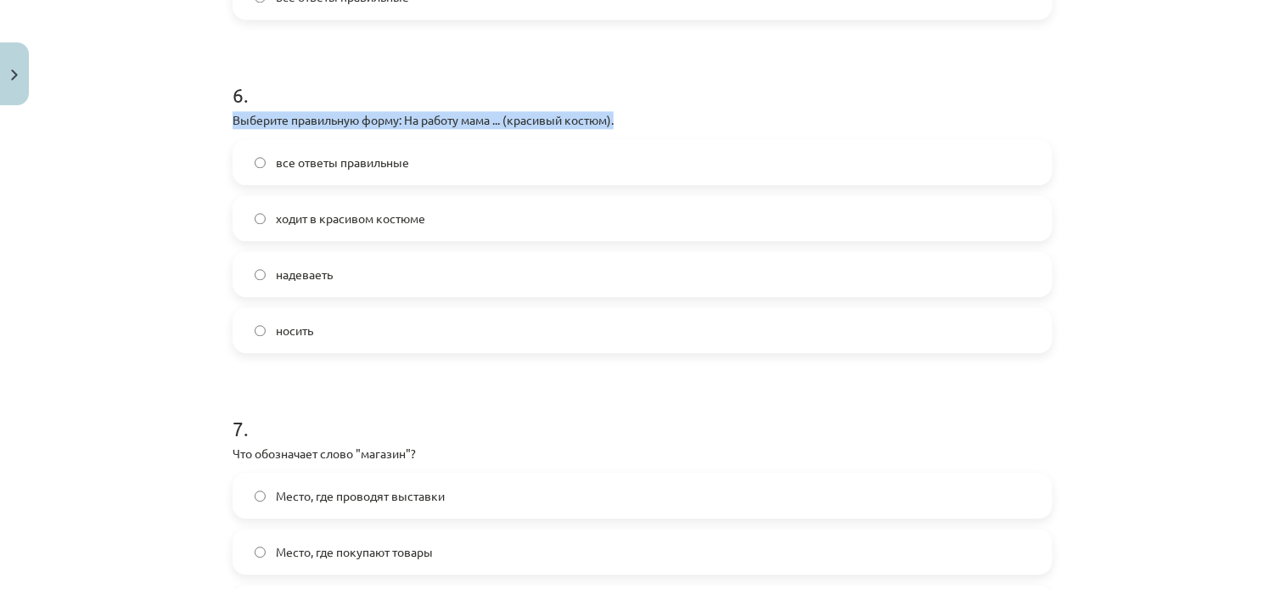
drag, startPoint x: 632, startPoint y: 119, endPoint x: 225, endPoint y: 123, distance: 406.7
click at [225, 123] on div "50 XP Saņemsi Sarežģīts 557 pilda Apraksts Uzdevums Palīdzība 1 . На праздник я…" at bounding box center [642, 1] width 840 height 3682
copy p "Выберите правильную форму: На работу мама ... (красивый костюм)."
click at [146, 363] on div "Mācību tēma: Krievu valodas b1 - 12. klases 1. ieskaites mācību materiāls #5 No…" at bounding box center [642, 294] width 1285 height 589
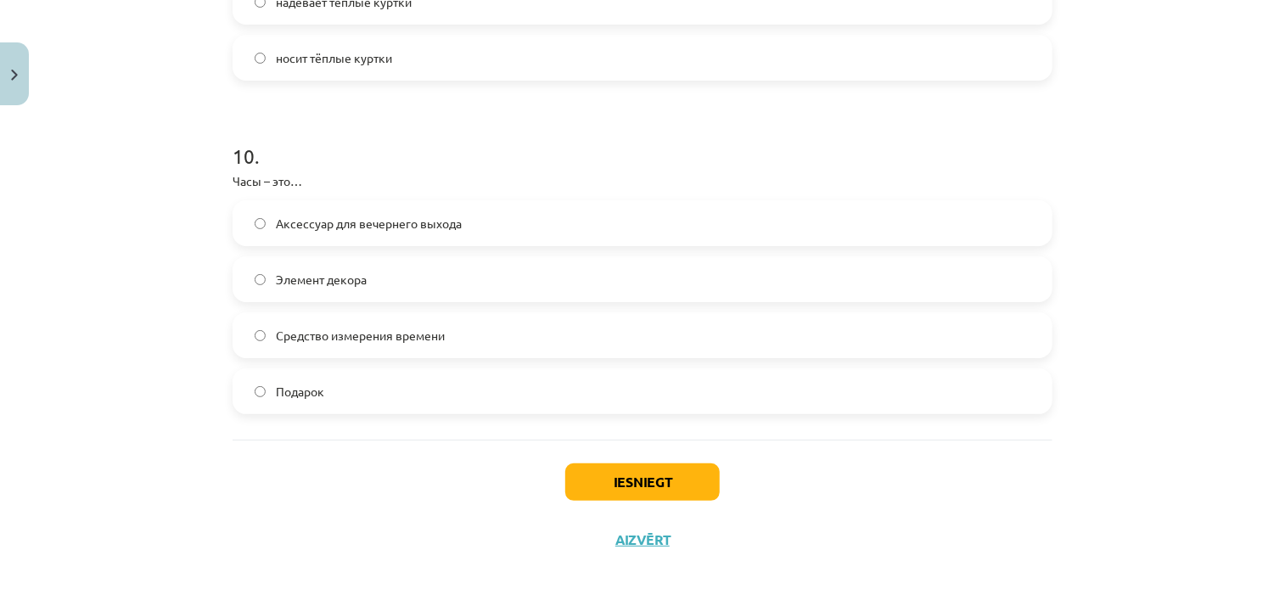
scroll to position [3246, 0]
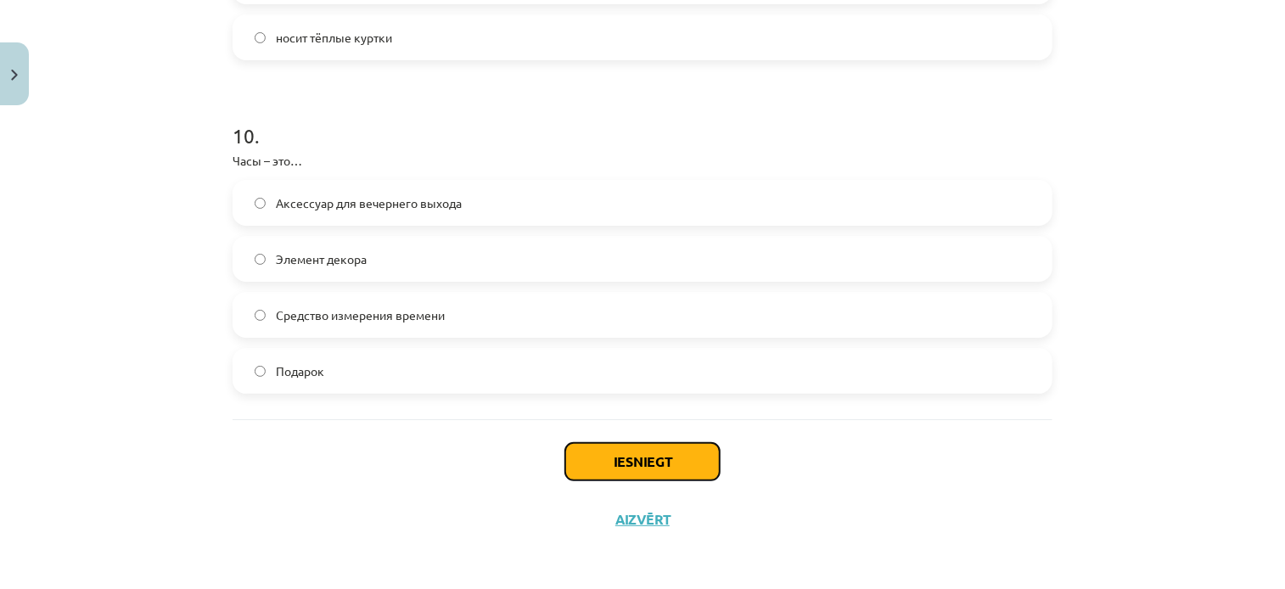
click at [609, 446] on button "Iesniegt" at bounding box center [642, 461] width 155 height 37
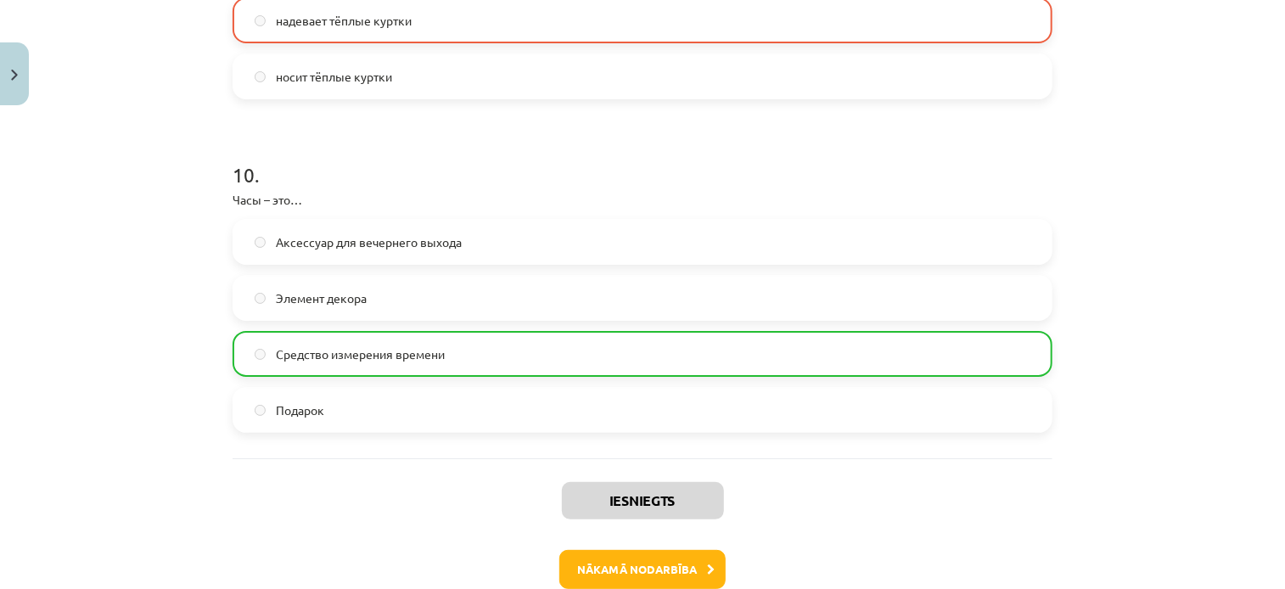
scroll to position [3301, 0]
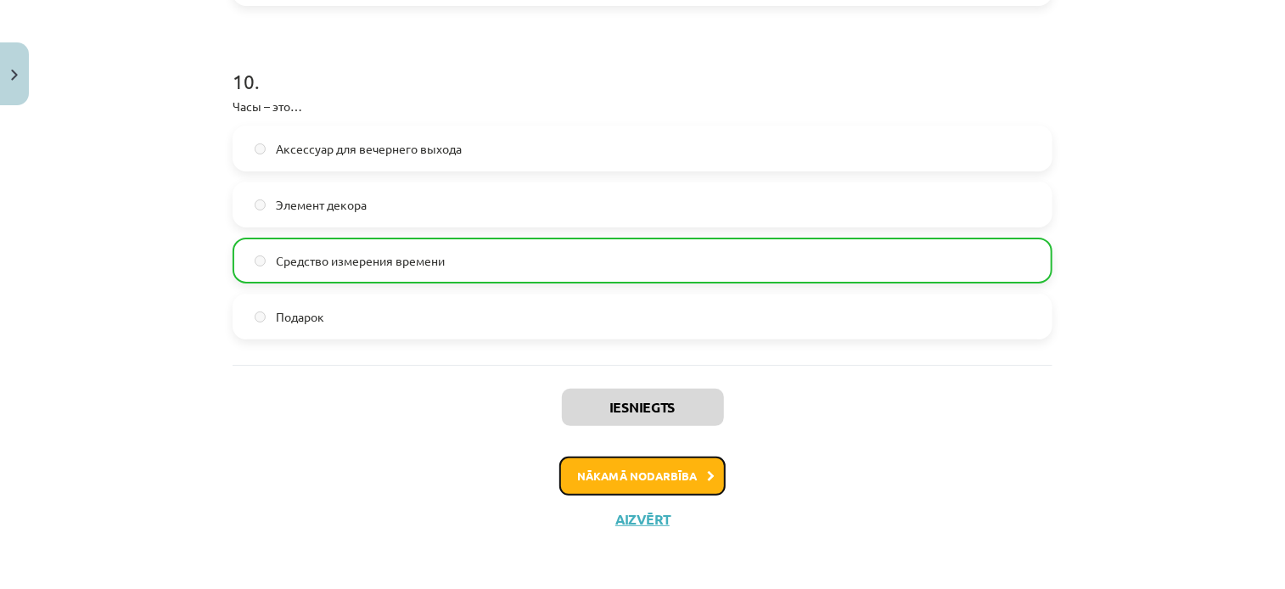
click at [649, 474] on button "Nākamā nodarbība" at bounding box center [642, 476] width 166 height 39
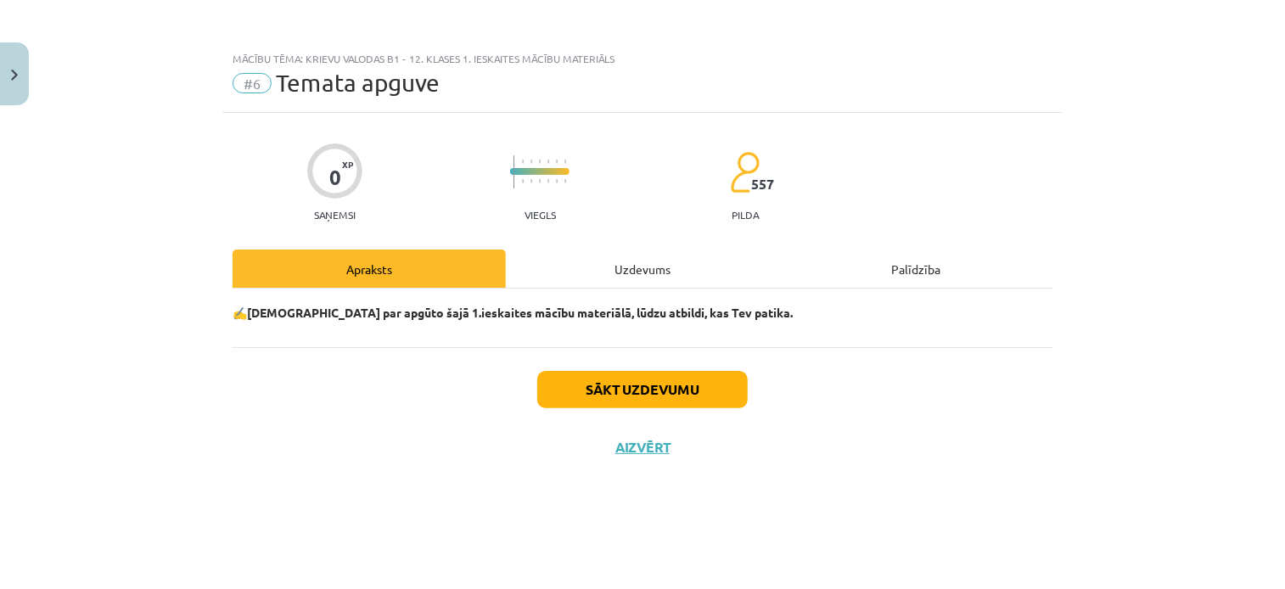
scroll to position [0, 0]
click at [637, 387] on button "Sākt uzdevumu" at bounding box center [642, 389] width 211 height 37
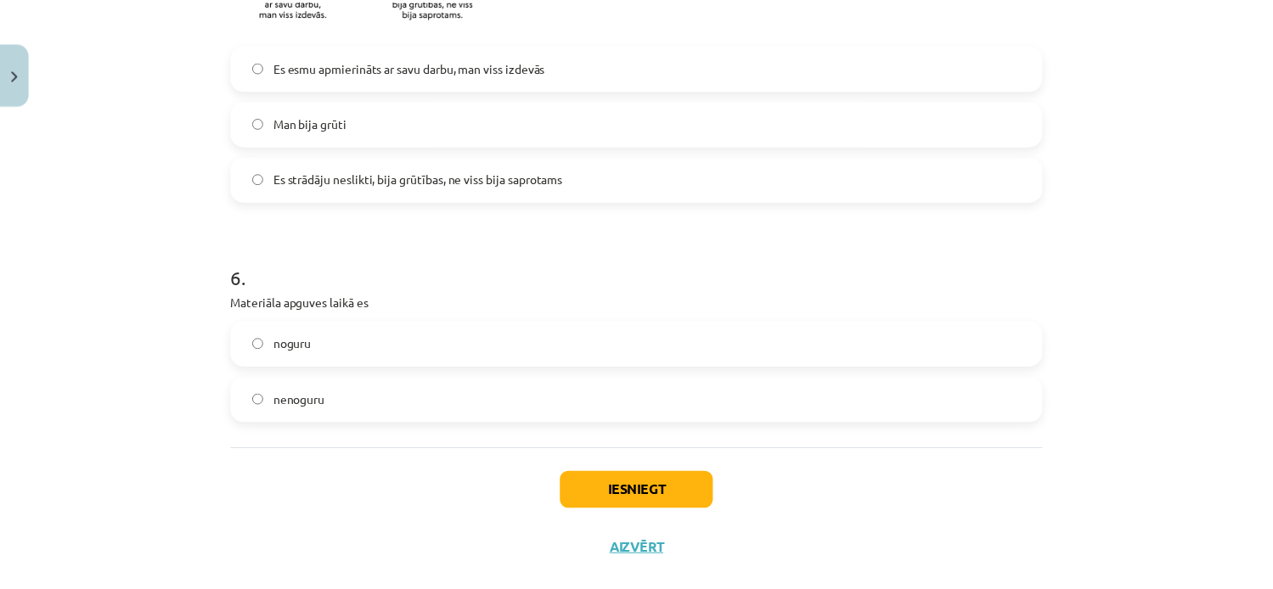
scroll to position [1500, 0]
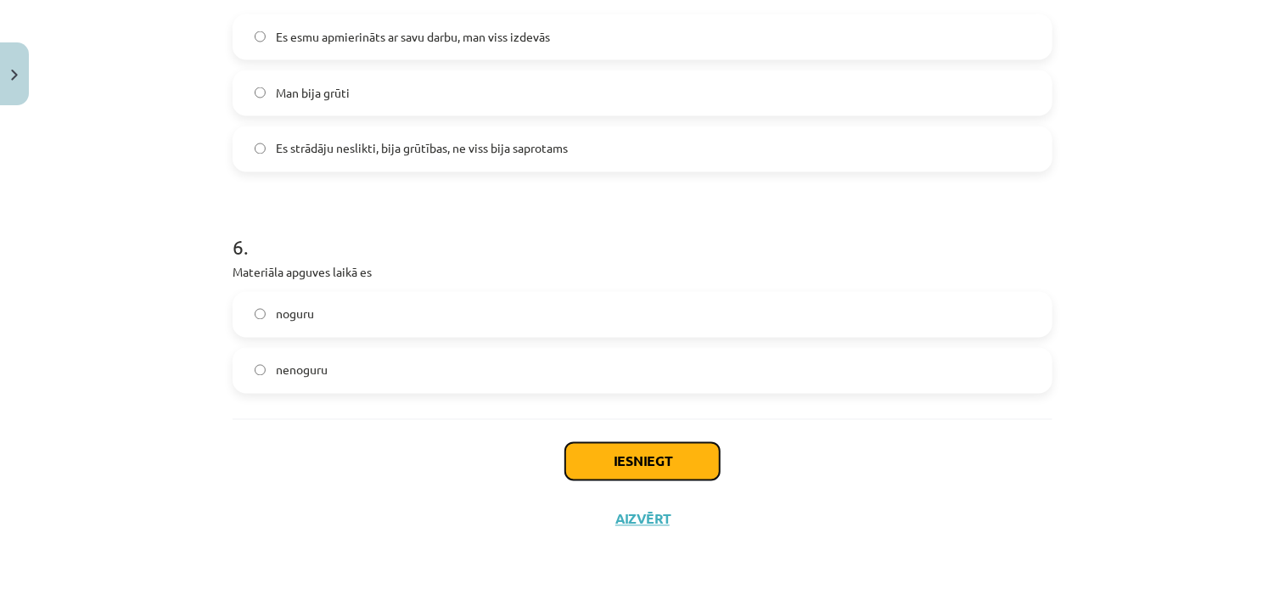
drag, startPoint x: 679, startPoint y: 466, endPoint x: 622, endPoint y: 469, distance: 57.0
click at [677, 468] on button "Iesniegt" at bounding box center [642, 461] width 155 height 37
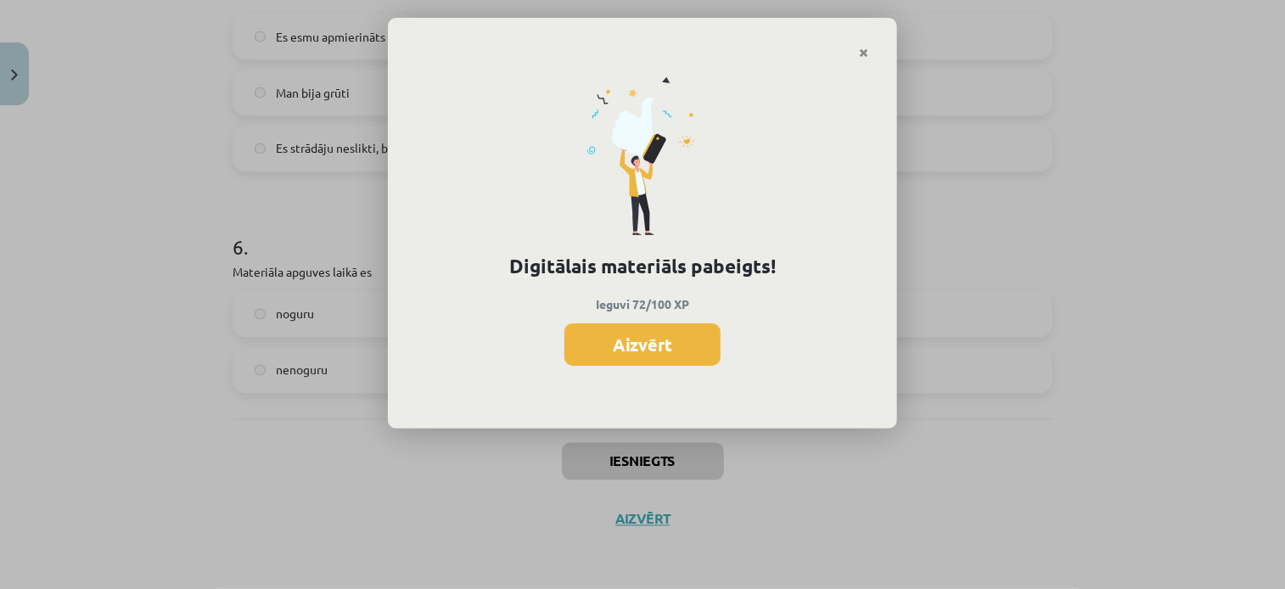
click at [638, 357] on button "Aizvērt" at bounding box center [643, 344] width 156 height 42
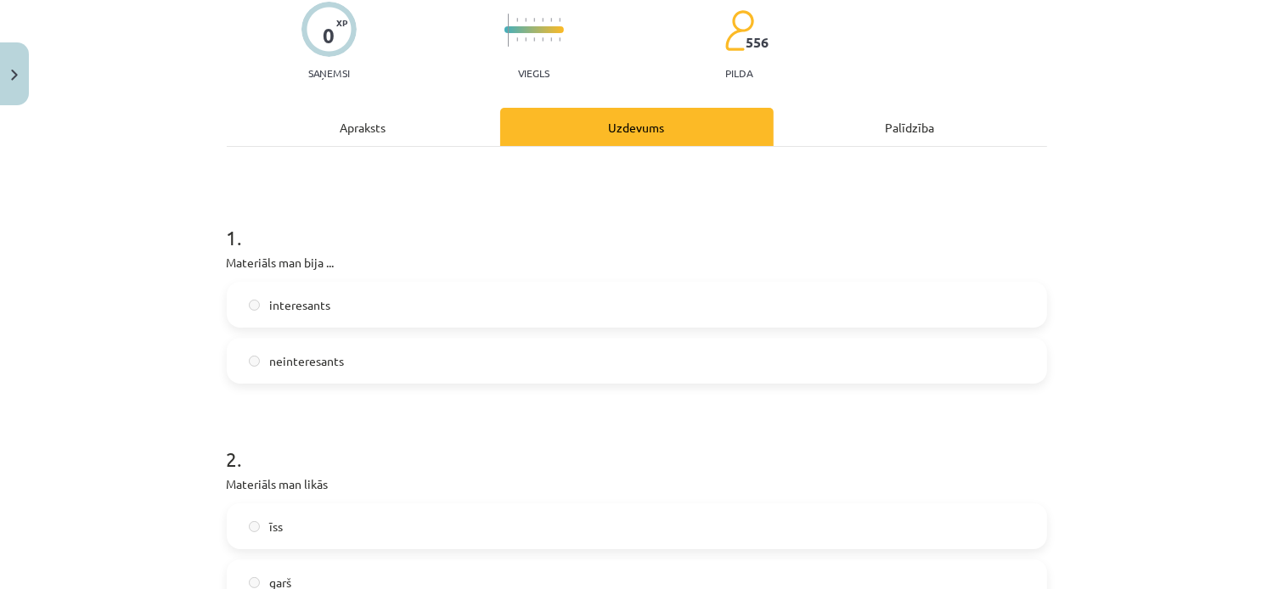
scroll to position [0, 0]
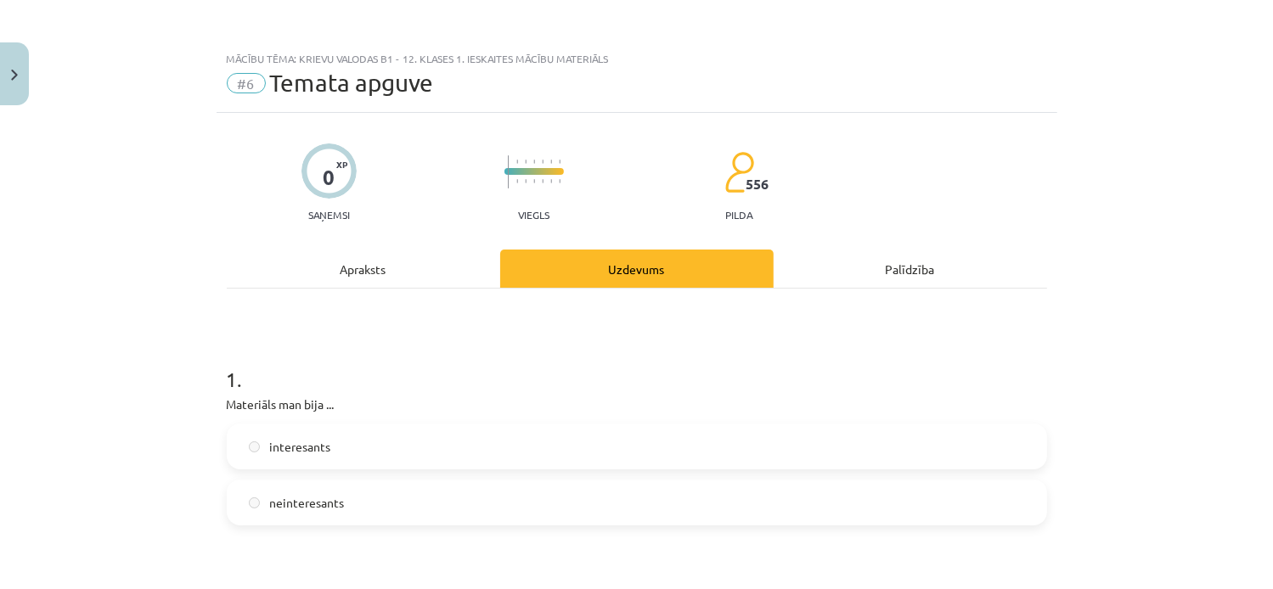
click at [613, 258] on div "Uzdevums" at bounding box center [636, 269] width 273 height 38
click at [16, 72] on img "Close" at bounding box center [14, 75] width 7 height 11
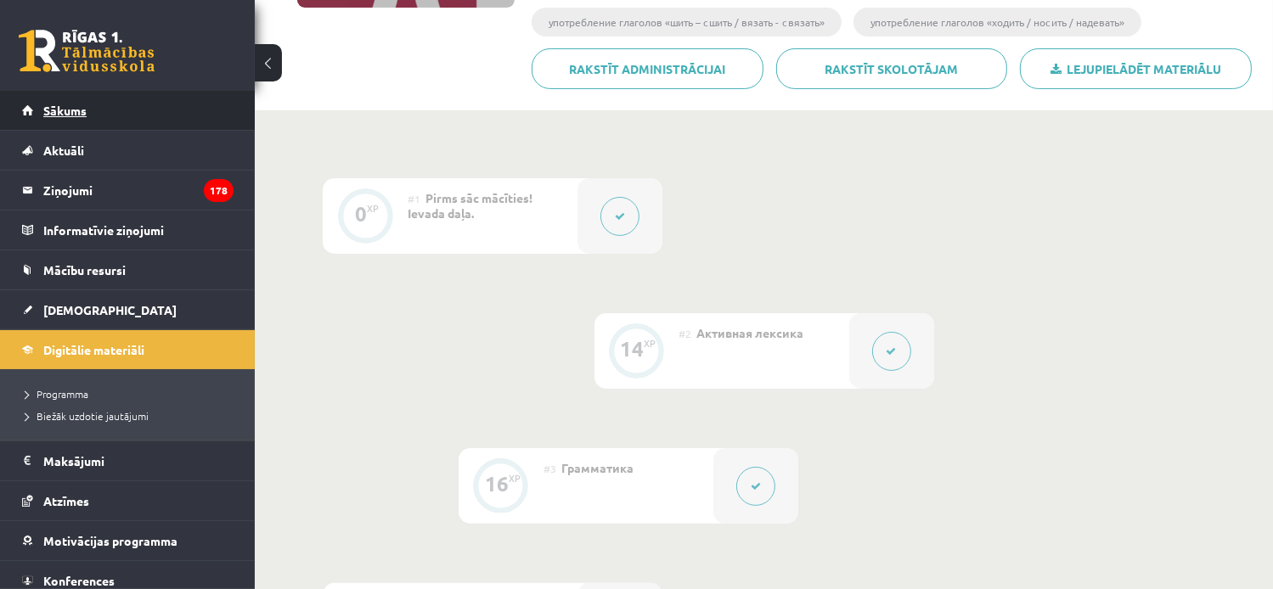
click at [68, 109] on span "Sākums" at bounding box center [64, 110] width 43 height 15
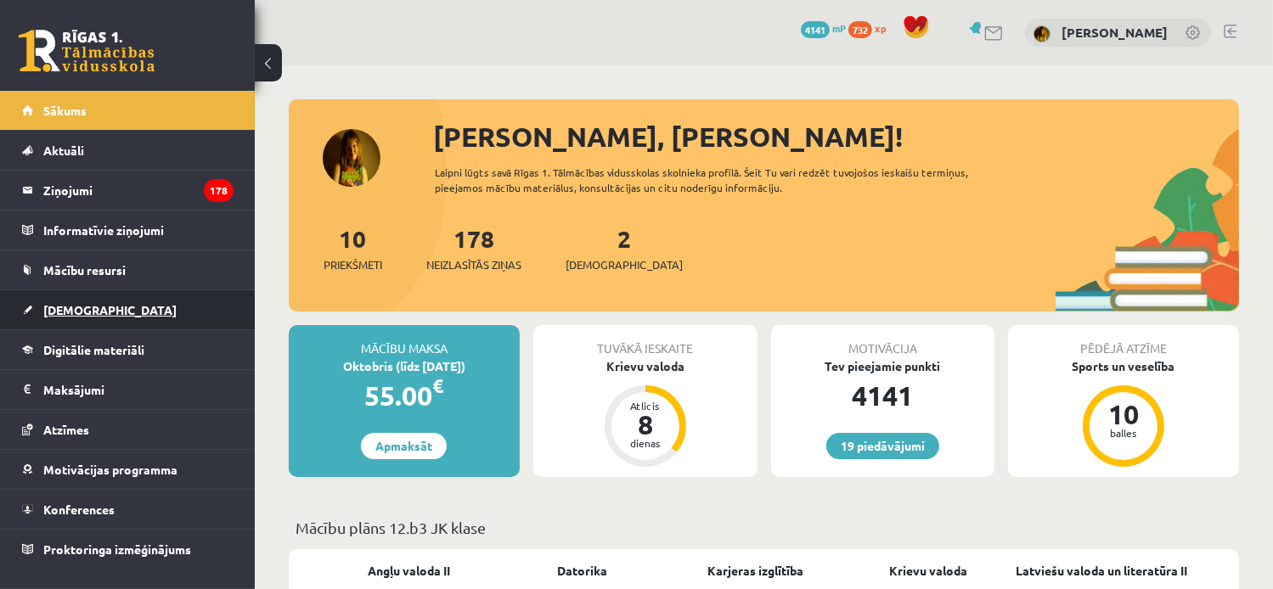
click at [78, 302] on span "[DEMOGRAPHIC_DATA]" at bounding box center [109, 309] width 133 height 15
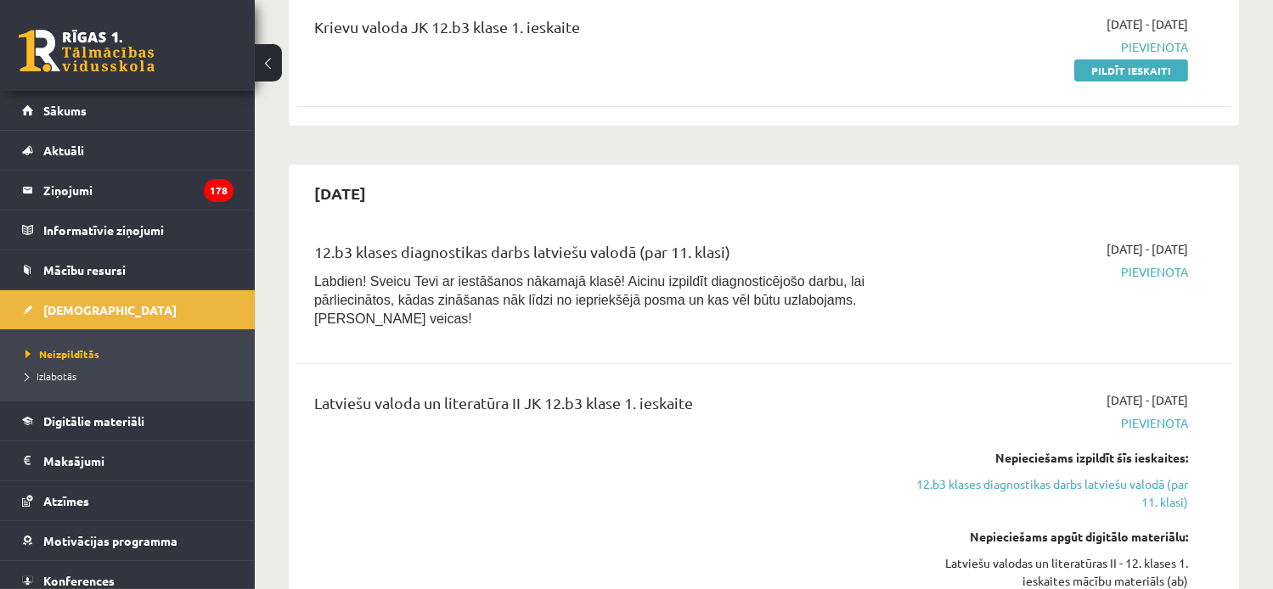
scroll to position [509, 0]
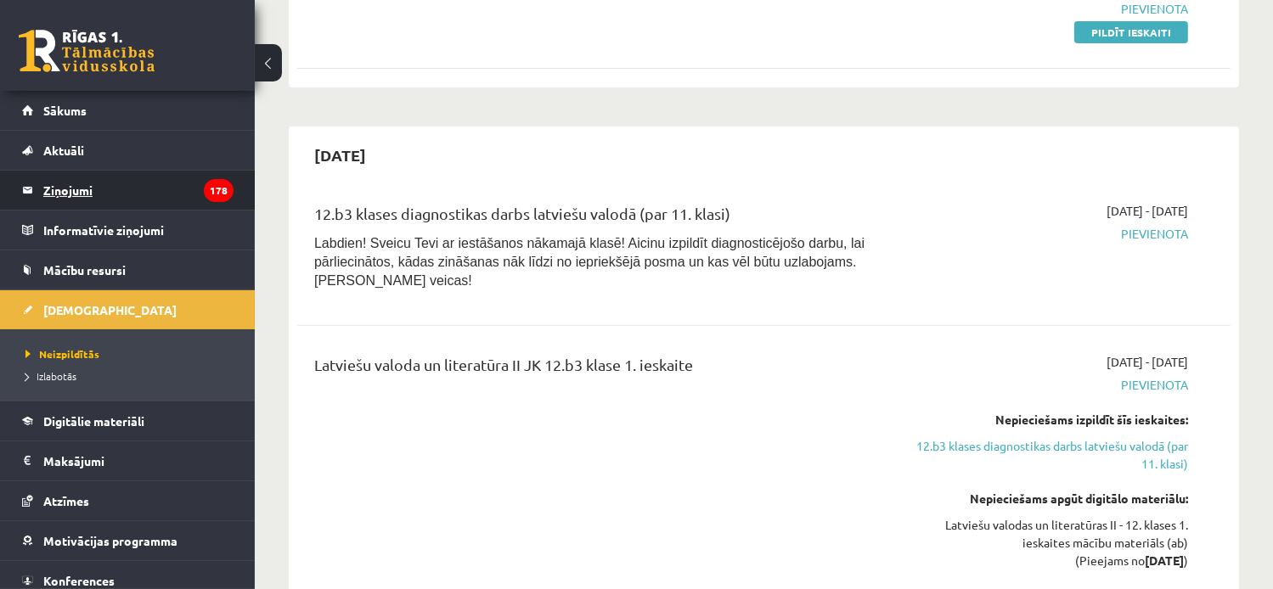
click at [76, 188] on legend "Ziņojumi 178" at bounding box center [138, 190] width 190 height 39
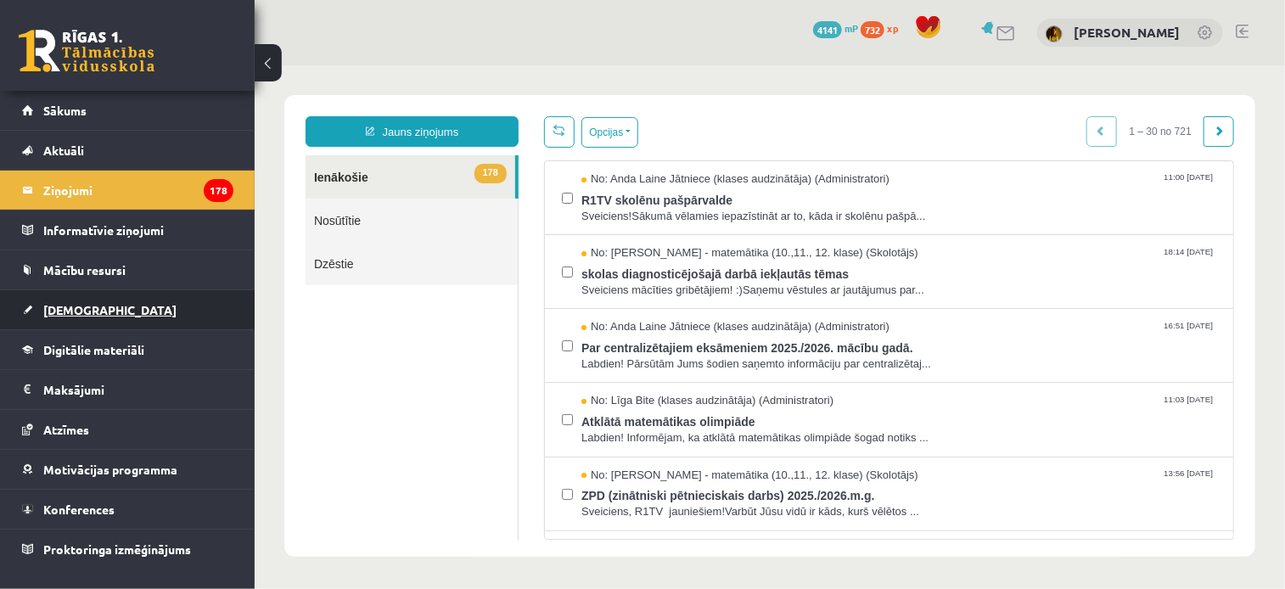
click at [65, 314] on span "[DEMOGRAPHIC_DATA]" at bounding box center [109, 309] width 133 height 15
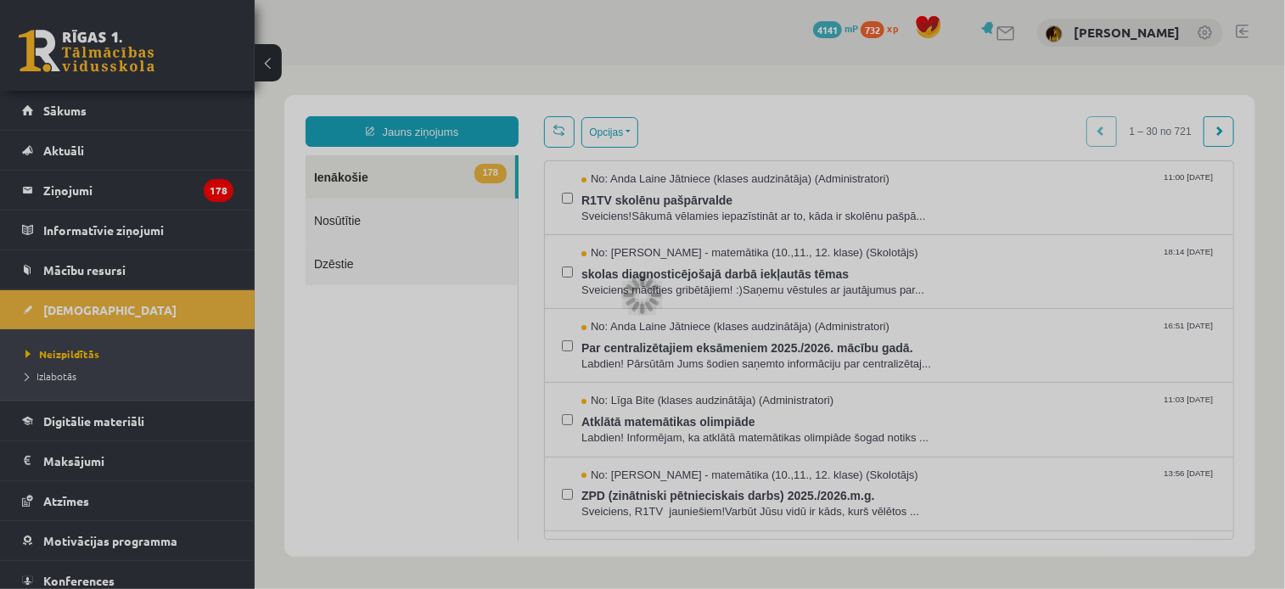
click at [61, 110] on div at bounding box center [642, 294] width 1285 height 589
click at [1241, 31] on div at bounding box center [642, 294] width 1285 height 589
